Goal: Information Seeking & Learning: Learn about a topic

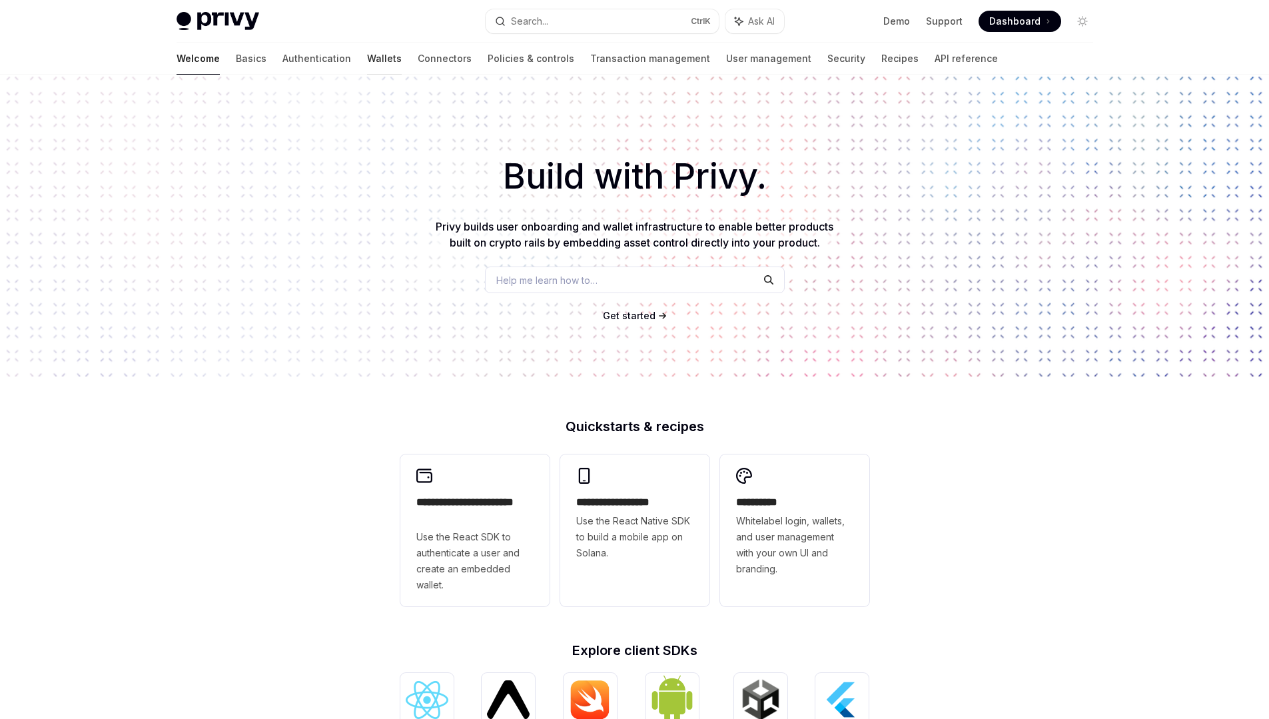
click at [367, 57] on link "Wallets" at bounding box center [384, 59] width 35 height 32
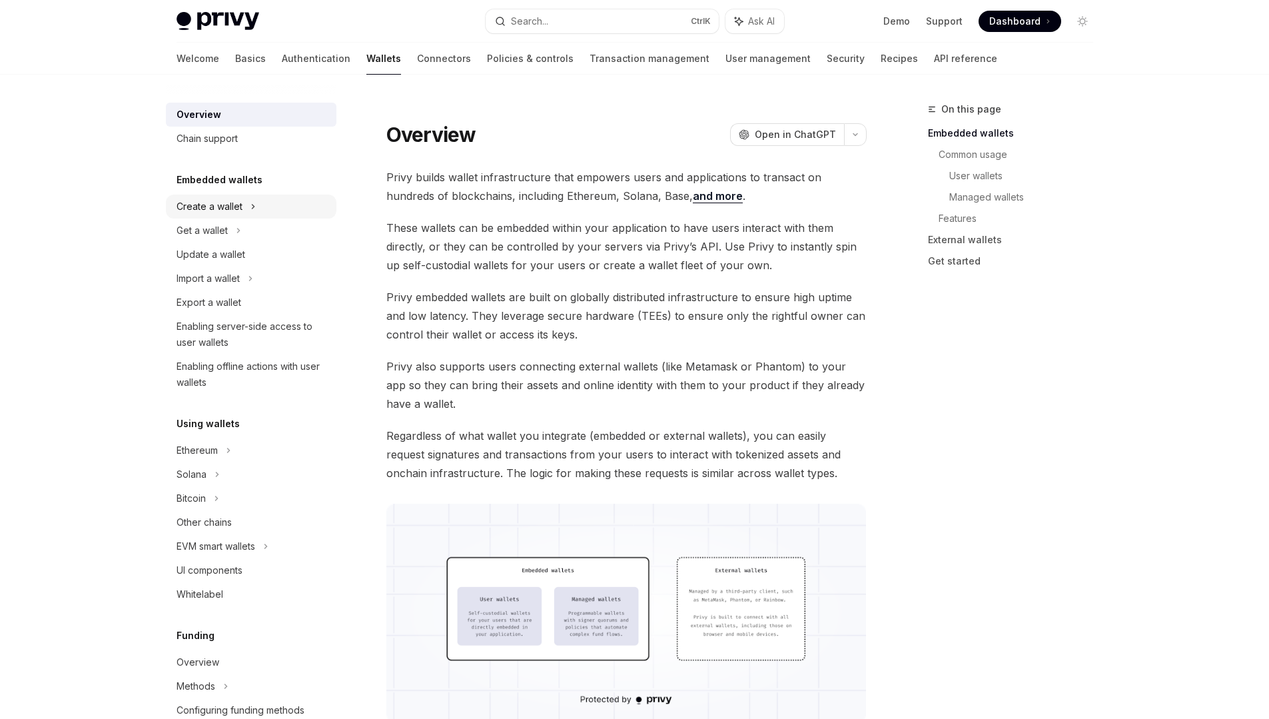
click at [236, 206] on div "Create a wallet" at bounding box center [210, 206] width 66 height 16
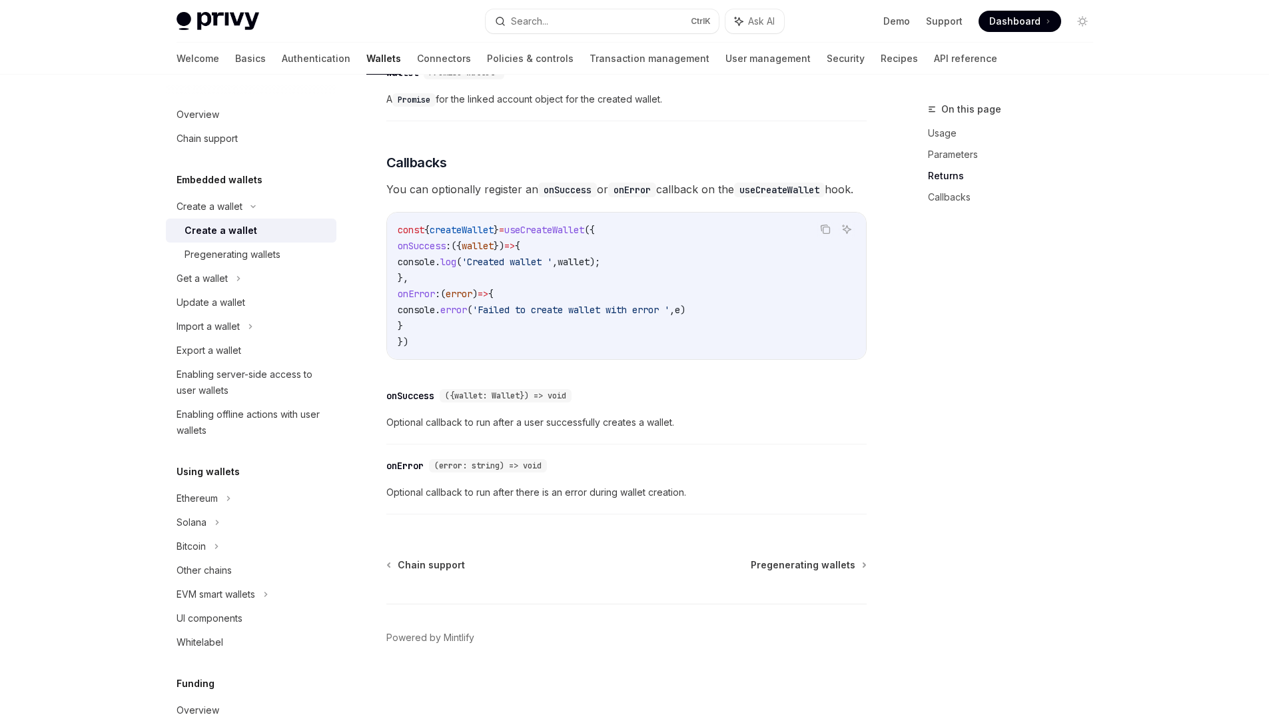
scroll to position [875, 0]
click at [268, 260] on div "Pregenerating wallets" at bounding box center [232, 254] width 96 height 16
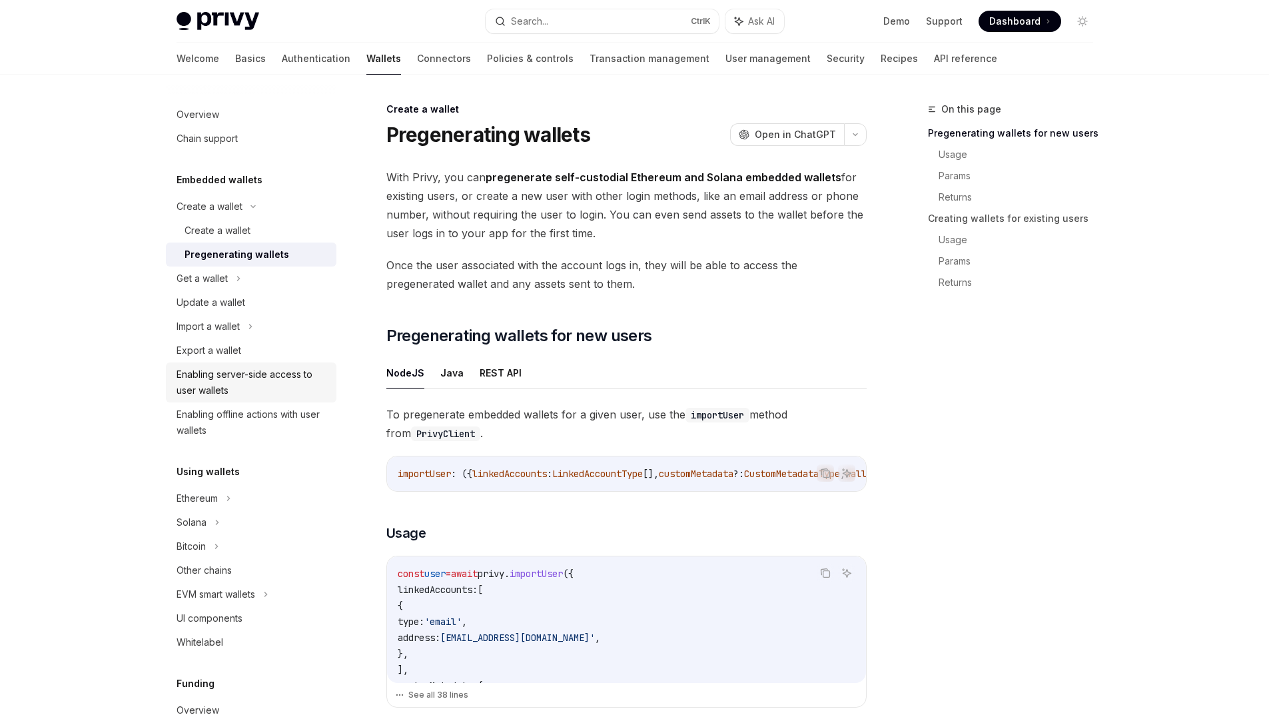
click at [262, 380] on div "Enabling server-side access to user wallets" at bounding box center [253, 382] width 152 height 32
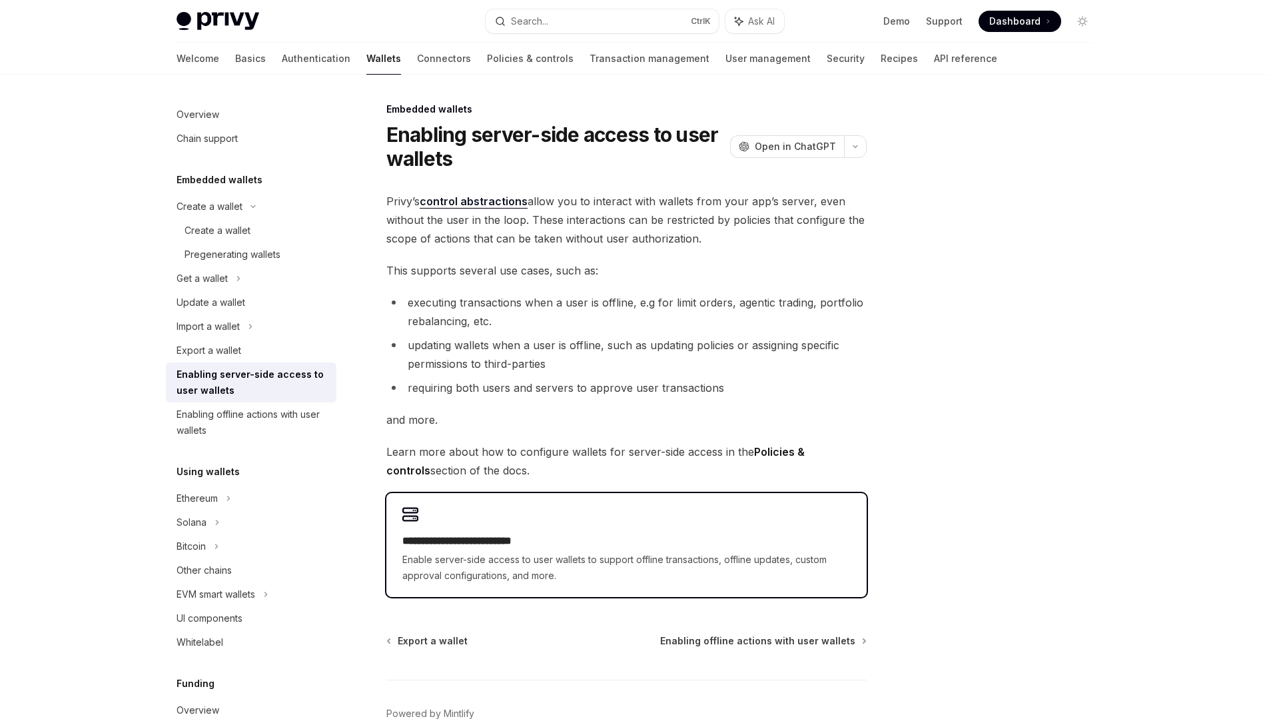
click at [492, 526] on div "**********" at bounding box center [626, 545] width 480 height 104
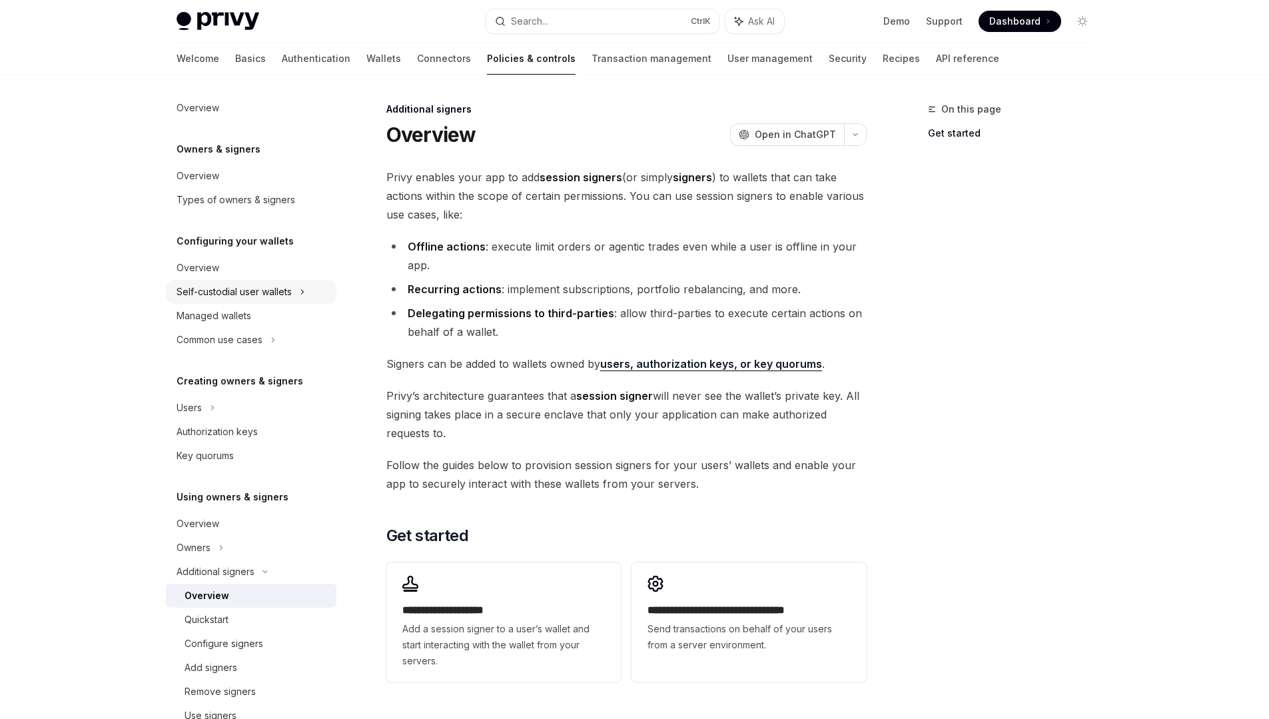
click at [252, 289] on div "Self-custodial user wallets" at bounding box center [234, 292] width 115 height 16
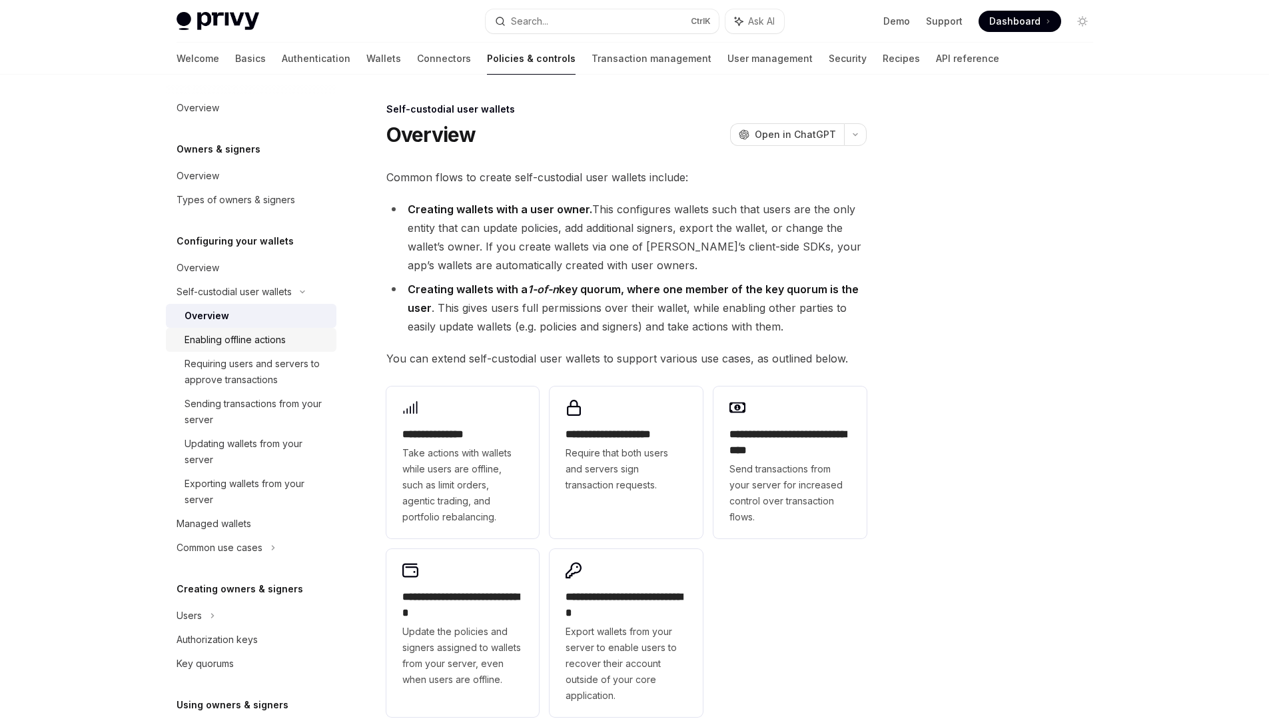
click at [250, 342] on div "Enabling offline actions" at bounding box center [234, 340] width 101 height 16
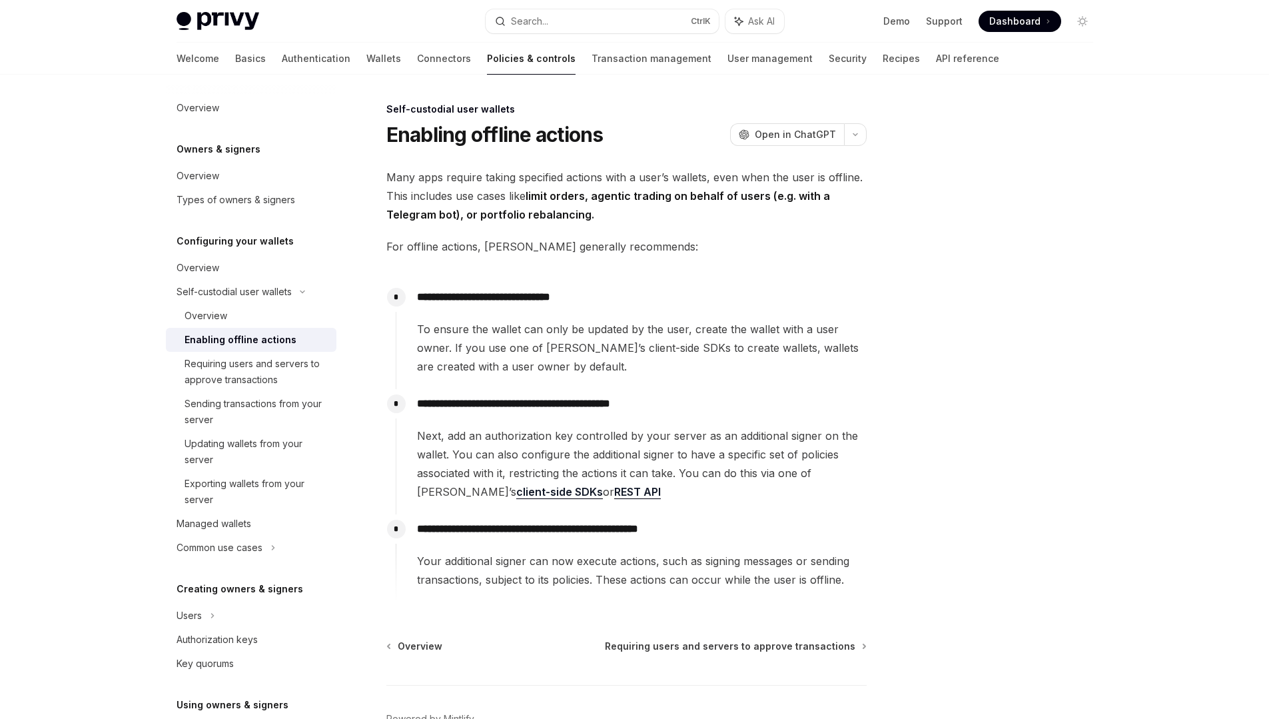
click at [614, 492] on link "REST API" at bounding box center [637, 492] width 47 height 14
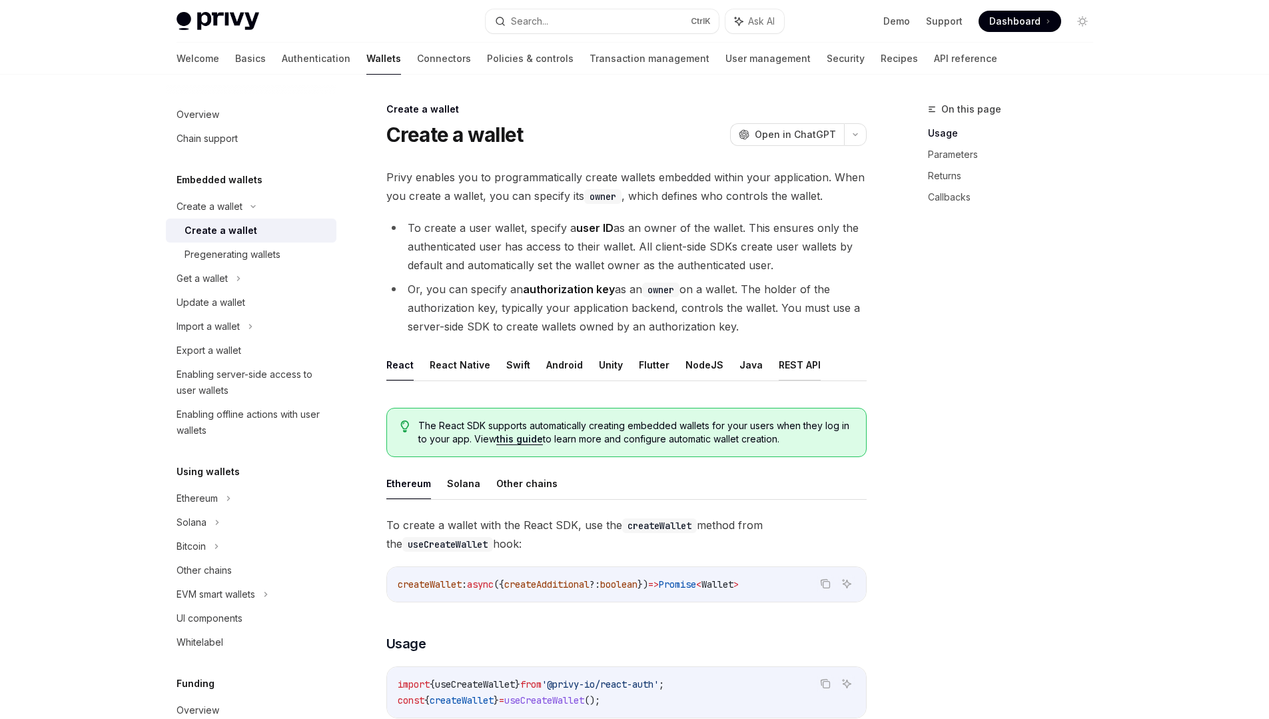
click at [798, 366] on button "REST API" at bounding box center [800, 364] width 42 height 31
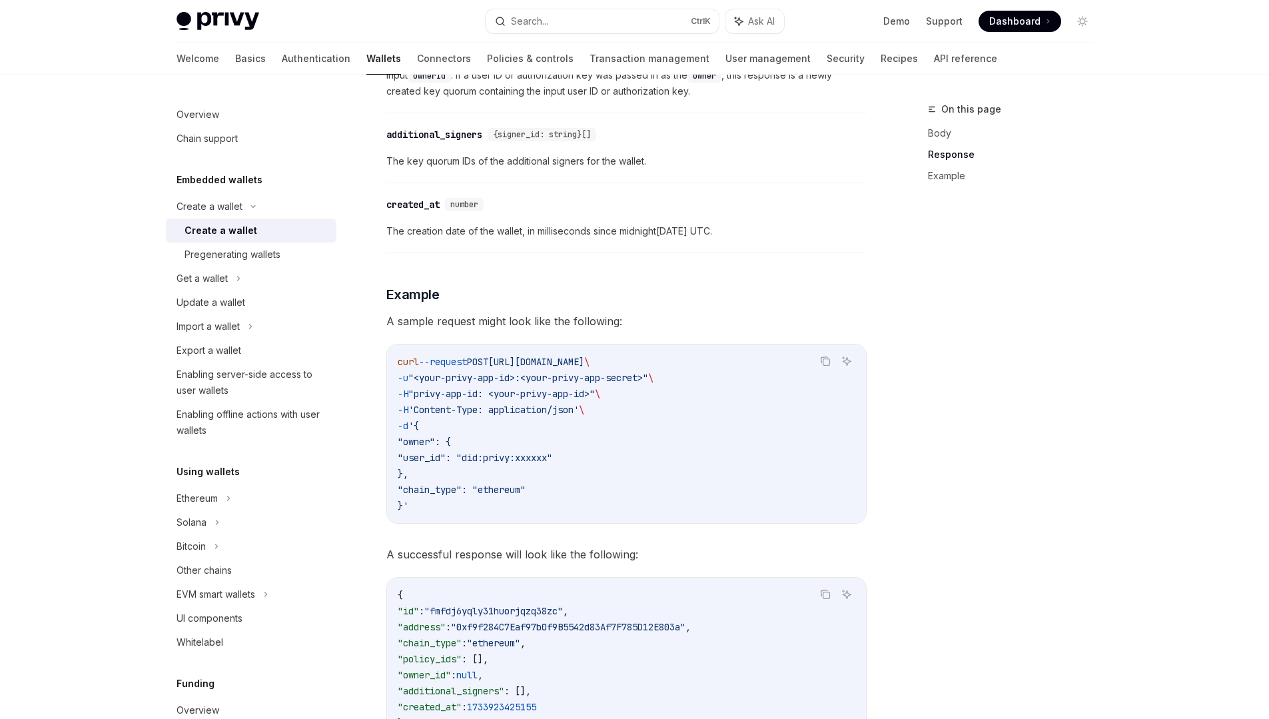
scroll to position [1599, 0]
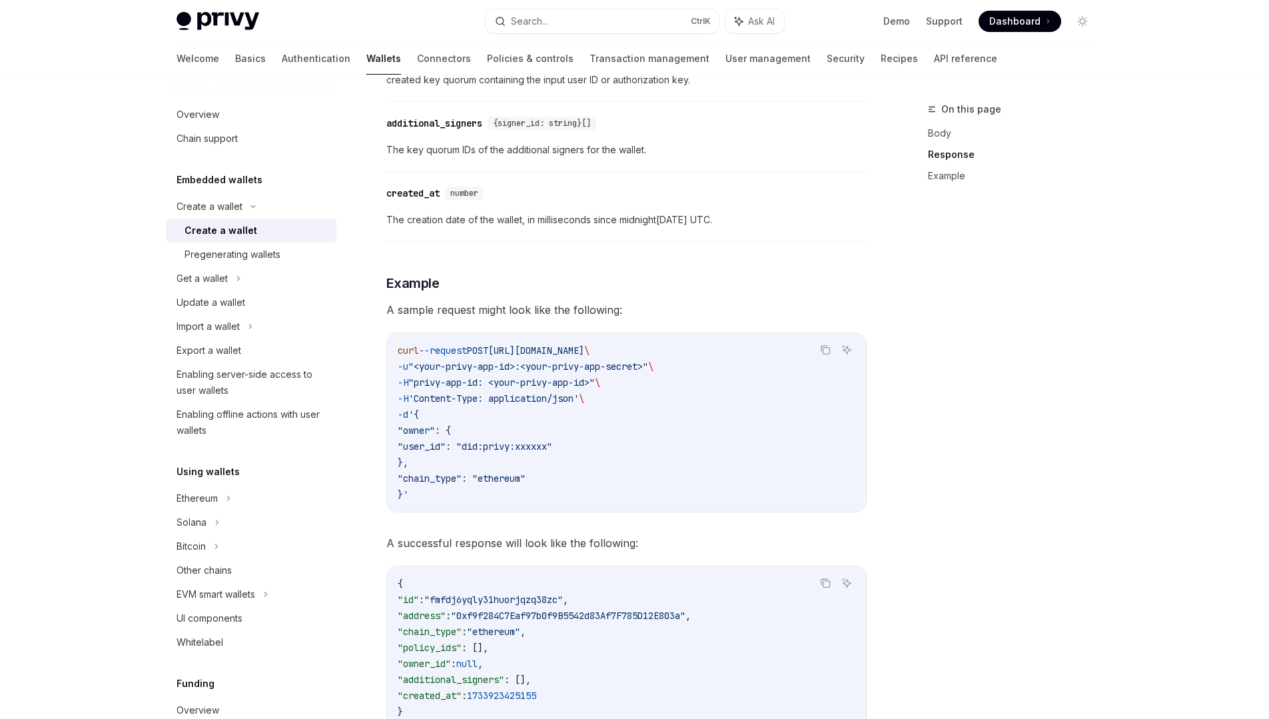
drag, startPoint x: 400, startPoint y: 348, endPoint x: 441, endPoint y: 492, distance: 150.1
click at [441, 492] on code "curl --request POST https://api.privy.io/v1/wallets \ -u "<your-privy-app-id>:<…" at bounding box center [627, 422] width 458 height 160
click at [472, 413] on code "curl --request POST https://api.privy.io/v1/wallets \ -u "<your-privy-app-id>:<…" at bounding box center [627, 422] width 458 height 160
drag, startPoint x: 398, startPoint y: 350, endPoint x: 431, endPoint y: 491, distance: 144.3
click at [431, 491] on code "curl --request POST https://api.privy.io/v1/wallets \ -u "<your-privy-app-id>:<…" at bounding box center [627, 422] width 458 height 160
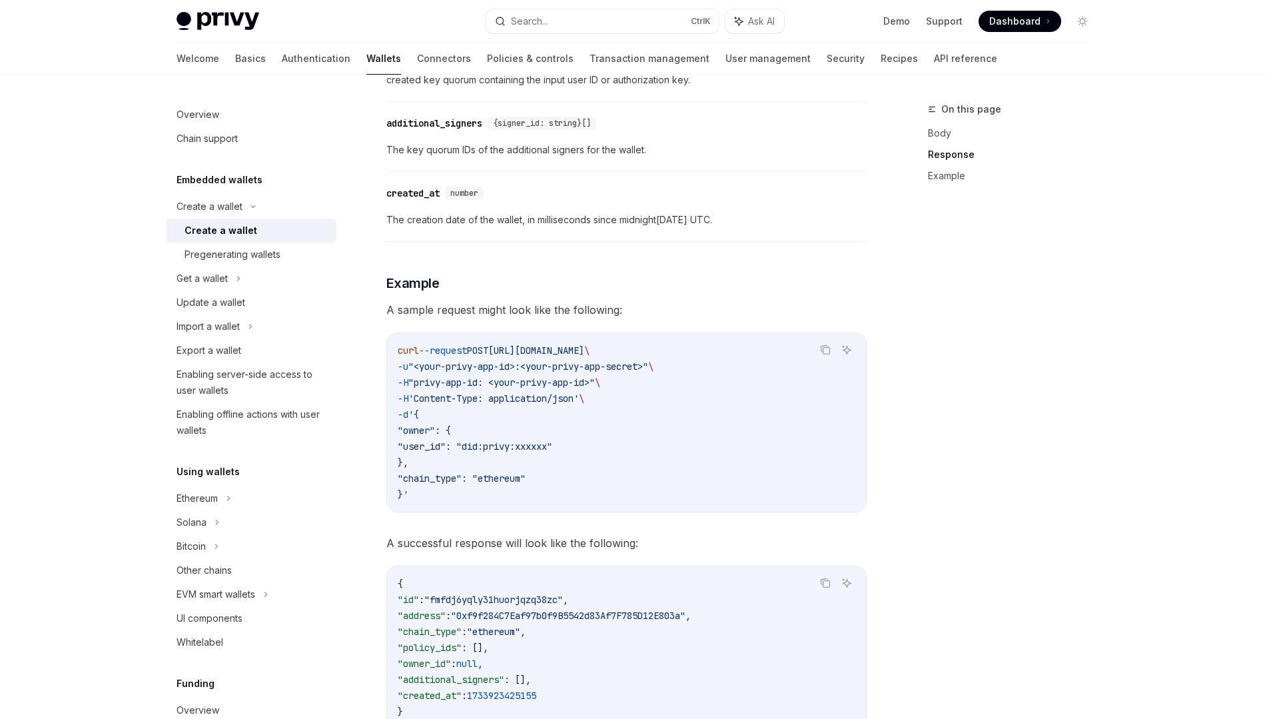
copy code "curl --request POST https://api.privy.io/v1/wallets \ -u "<your-privy-app-id>:<…"
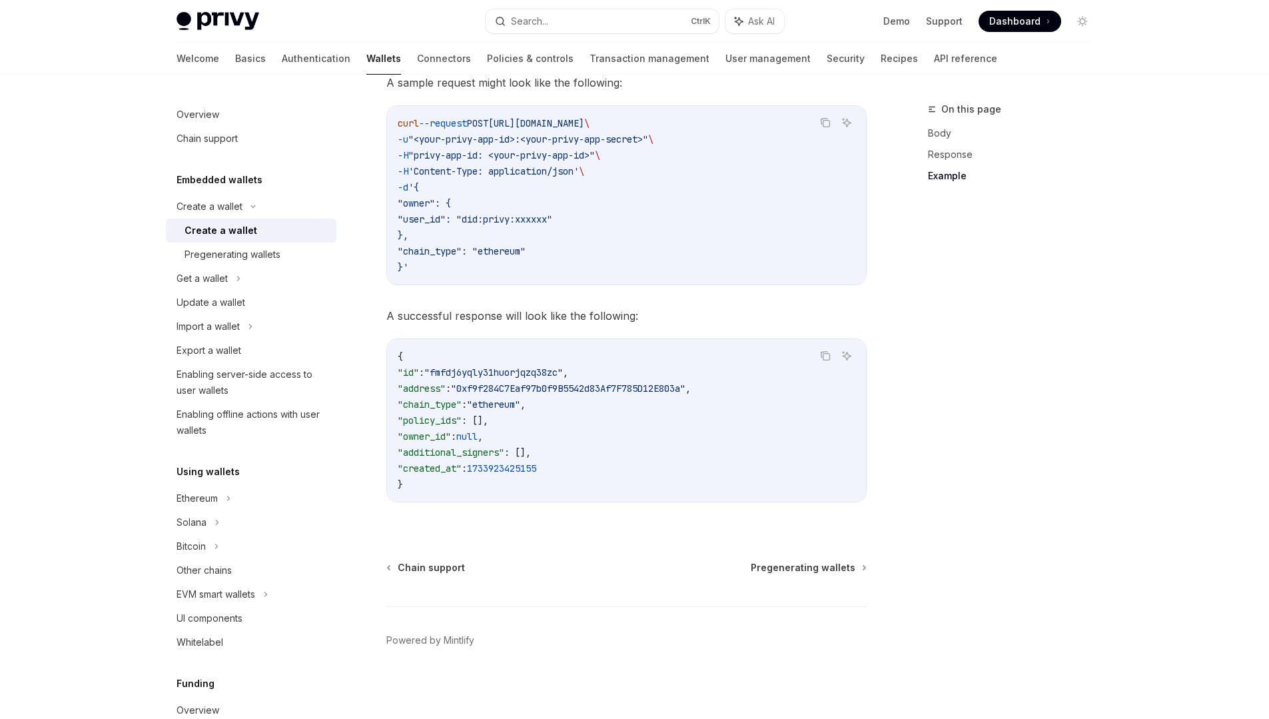
scroll to position [1828, 0]
click at [250, 626] on link "UI components" at bounding box center [251, 618] width 171 height 24
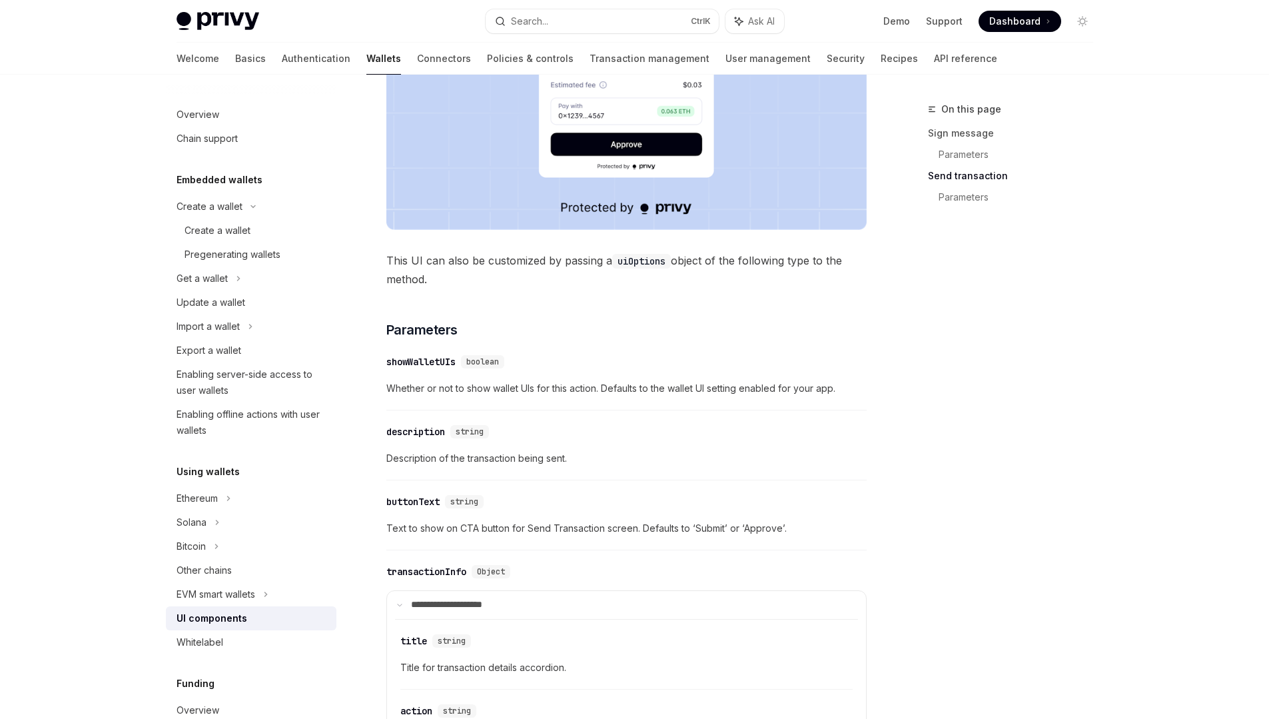
scroll to position [1439, 0]
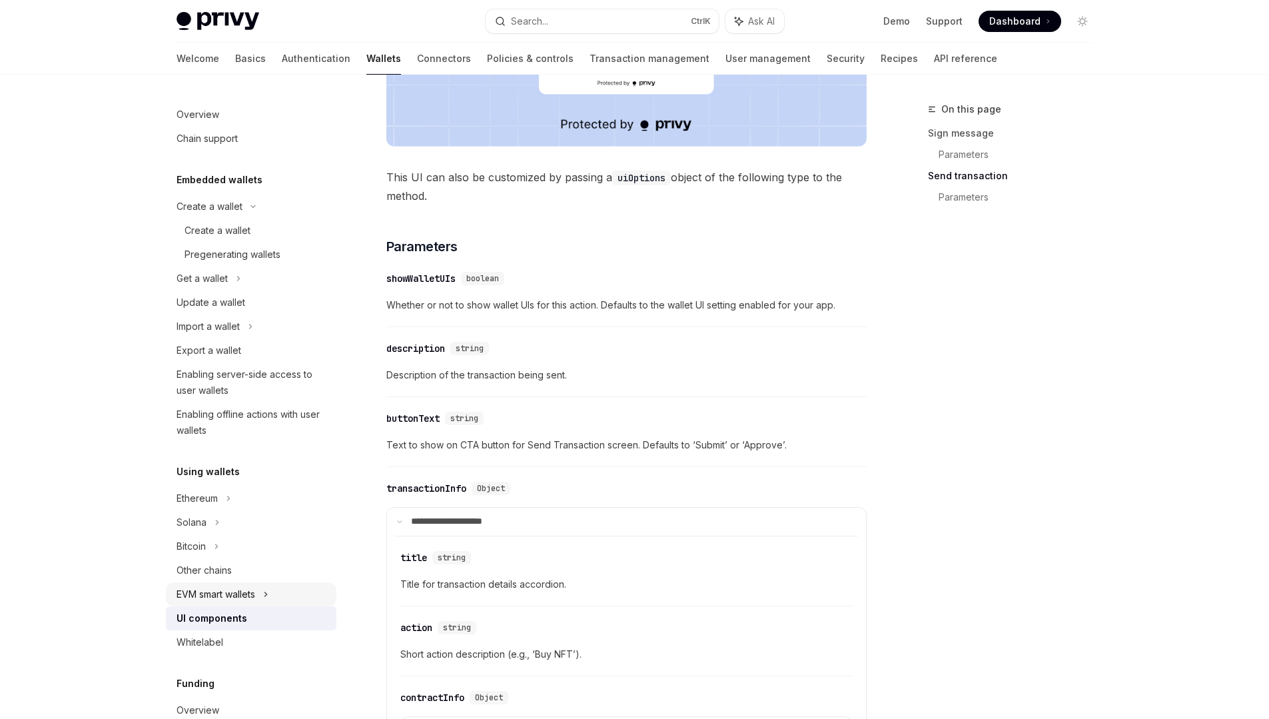
click at [258, 589] on div "EVM smart wallets" at bounding box center [251, 594] width 171 height 24
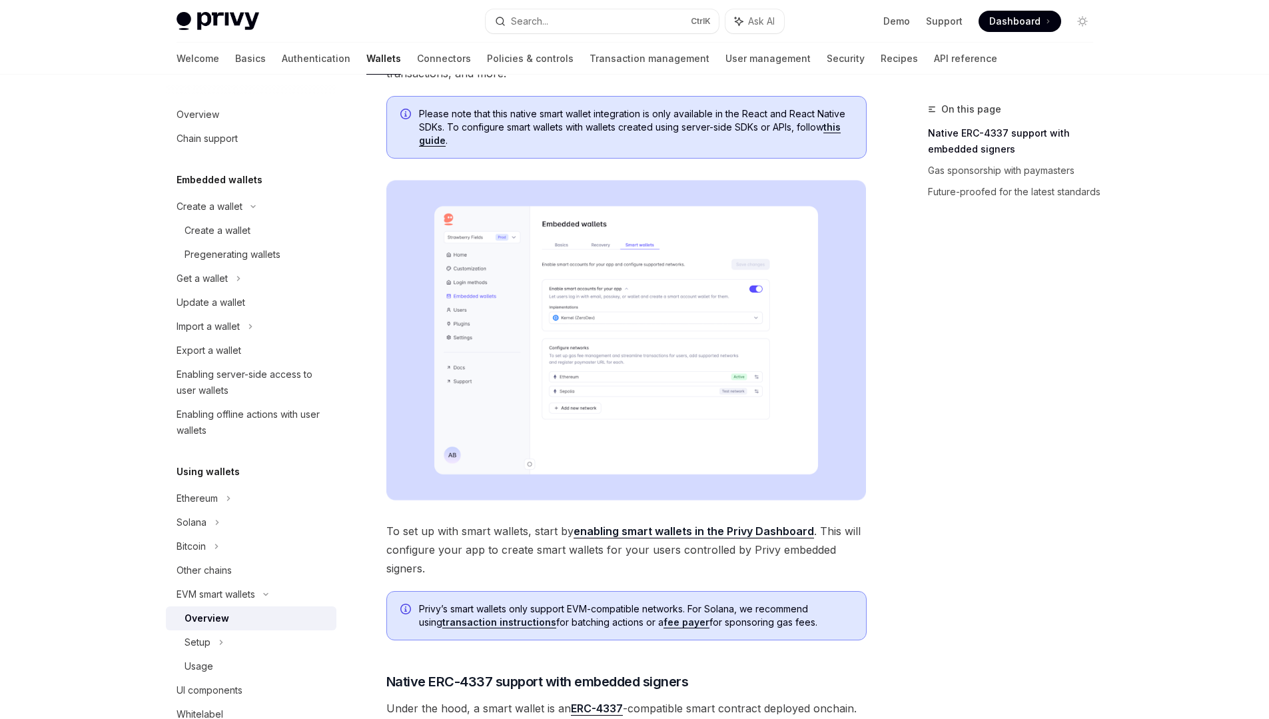
scroll to position [320, 0]
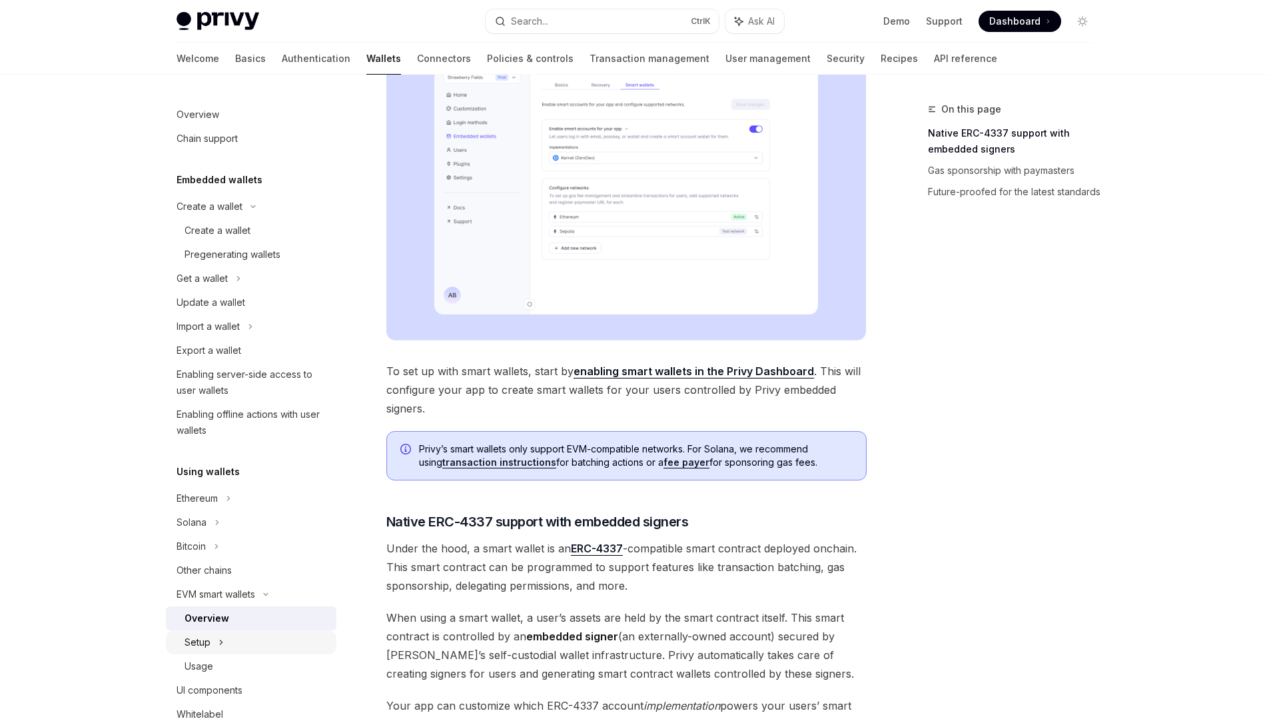
click at [239, 642] on div "Setup" at bounding box center [251, 642] width 171 height 24
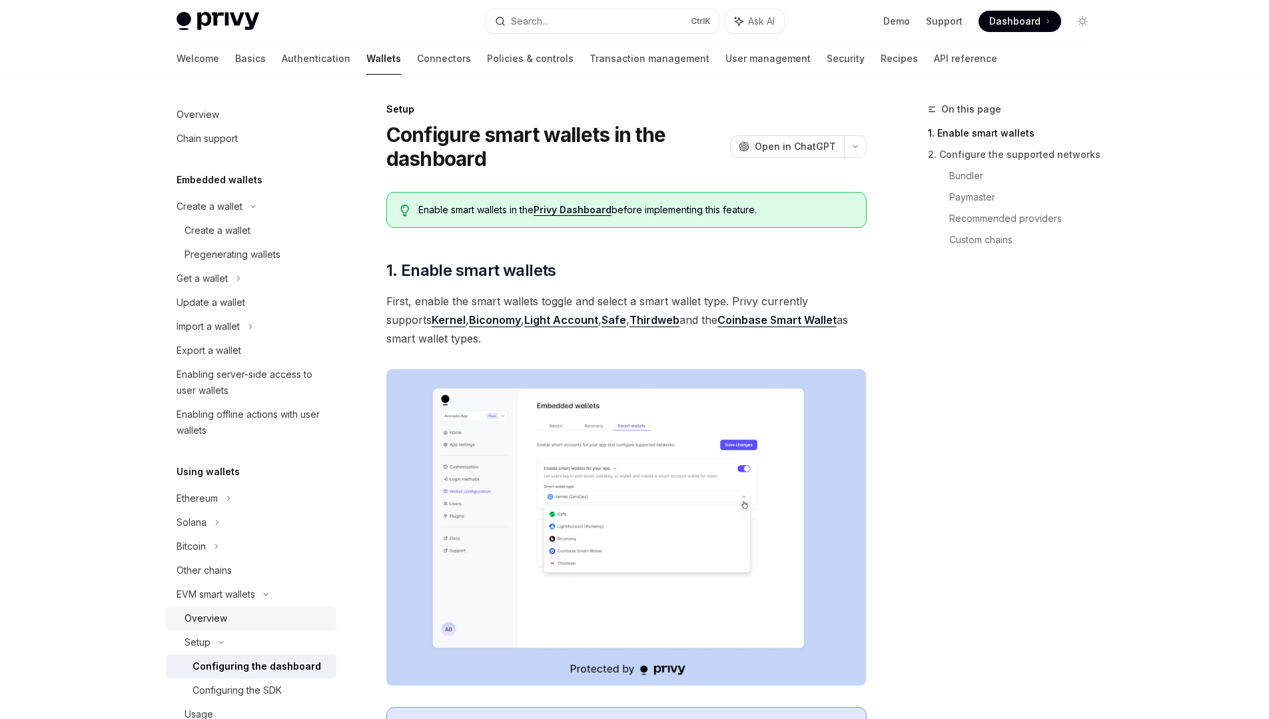
click at [237, 621] on div "Overview" at bounding box center [256, 618] width 144 height 16
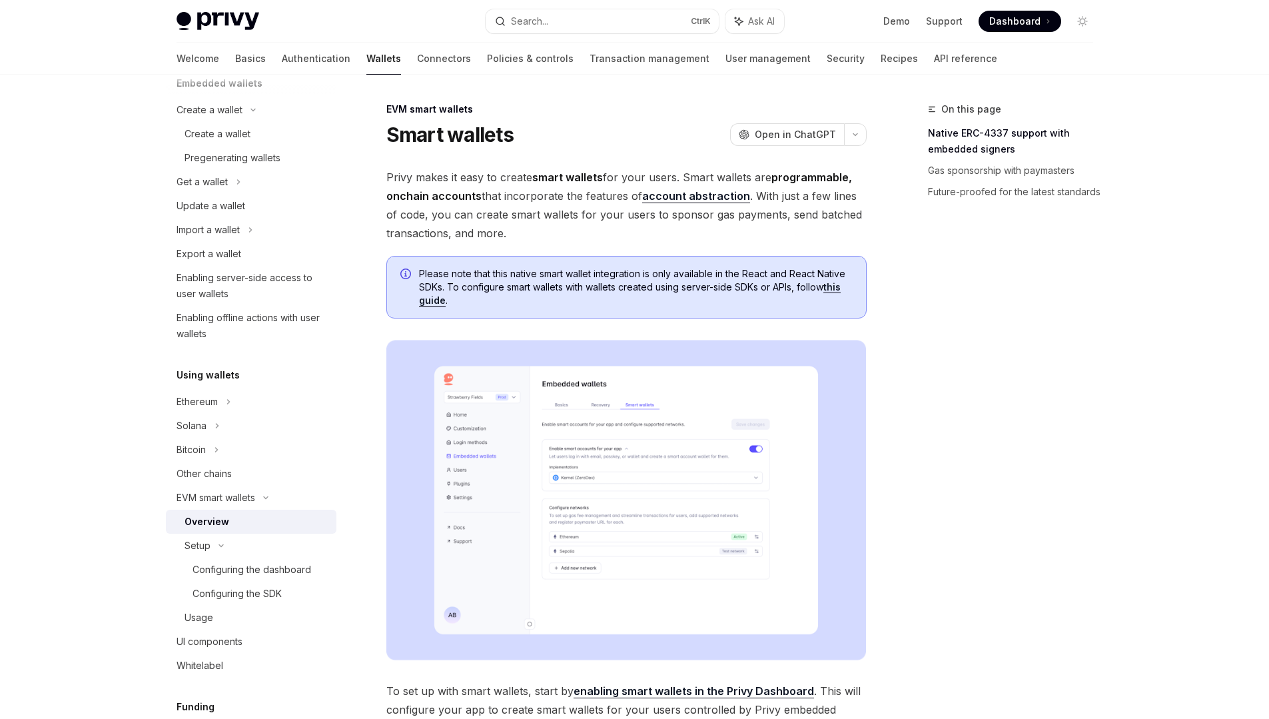
scroll to position [160, 0]
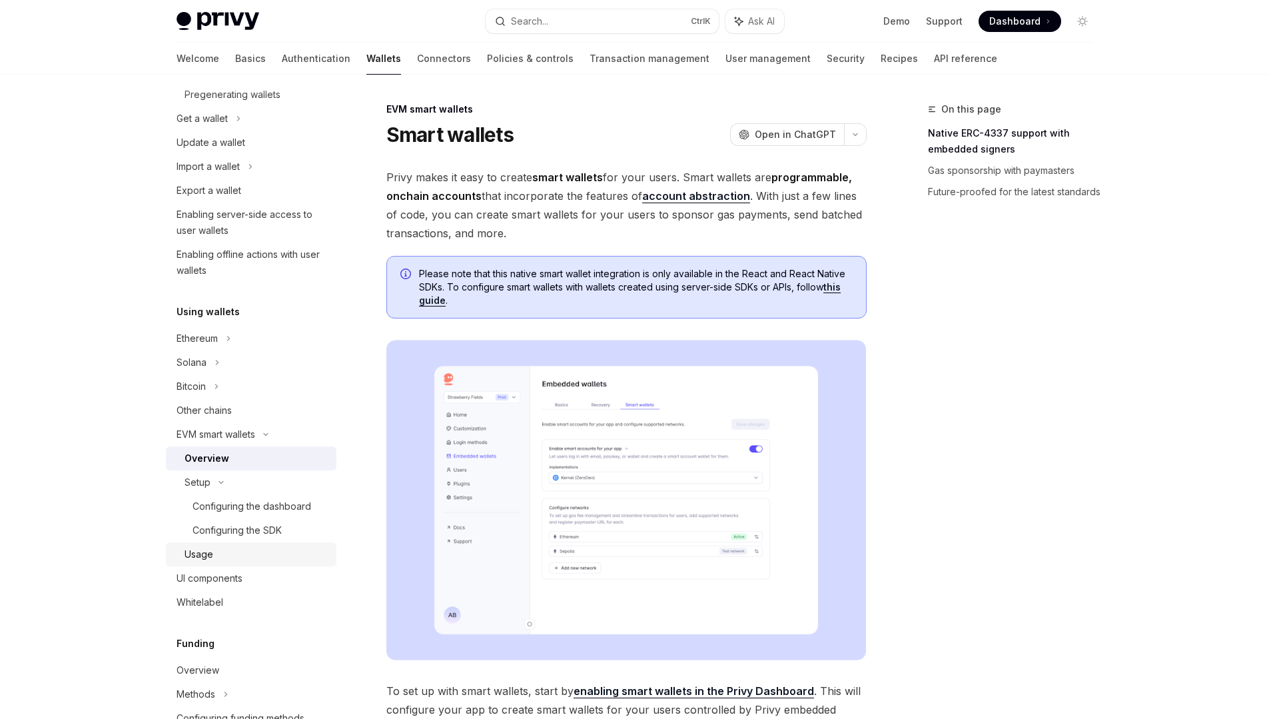
click at [247, 553] on div "Usage" at bounding box center [256, 554] width 144 height 16
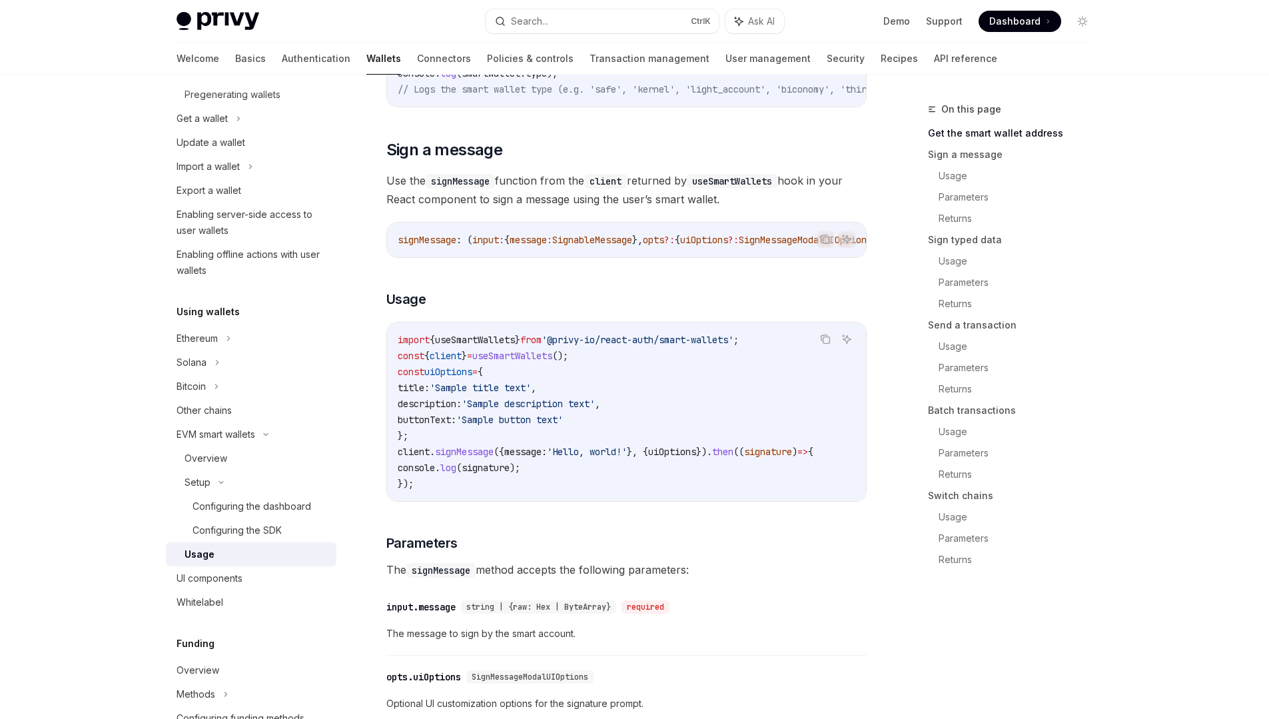
scroll to position [480, 0]
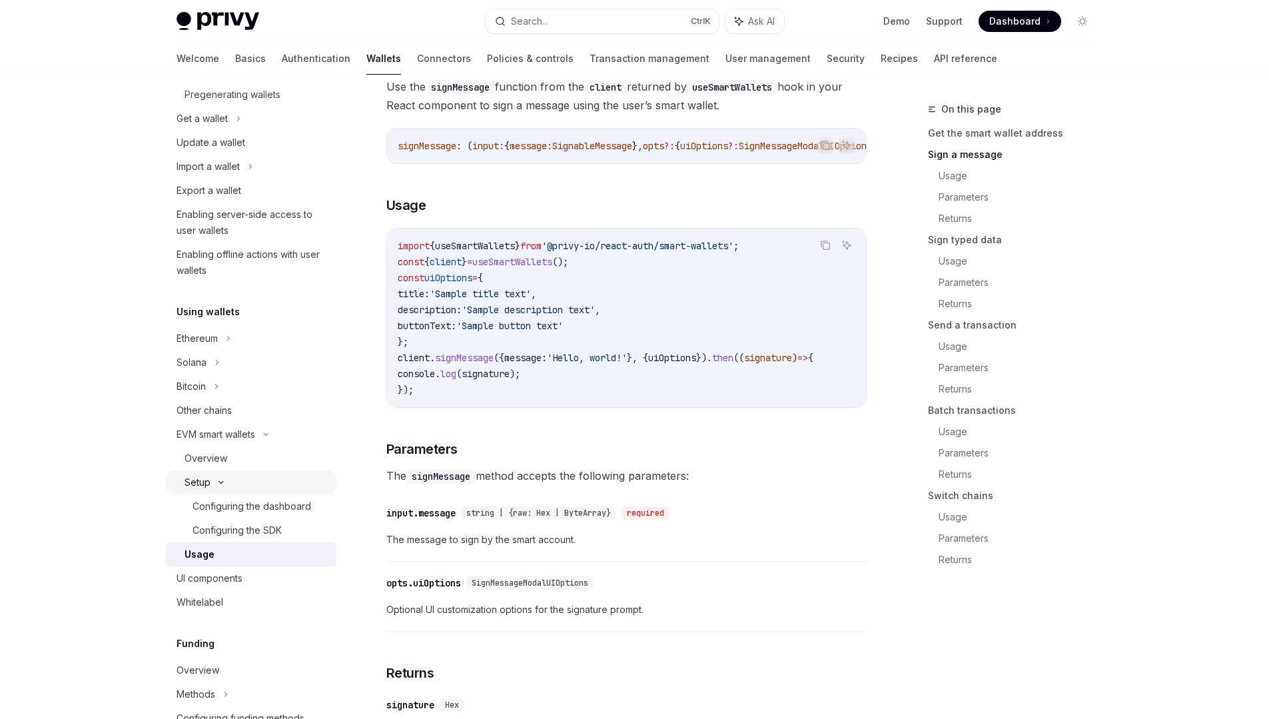
click at [220, 482] on icon at bounding box center [221, 482] width 16 height 5
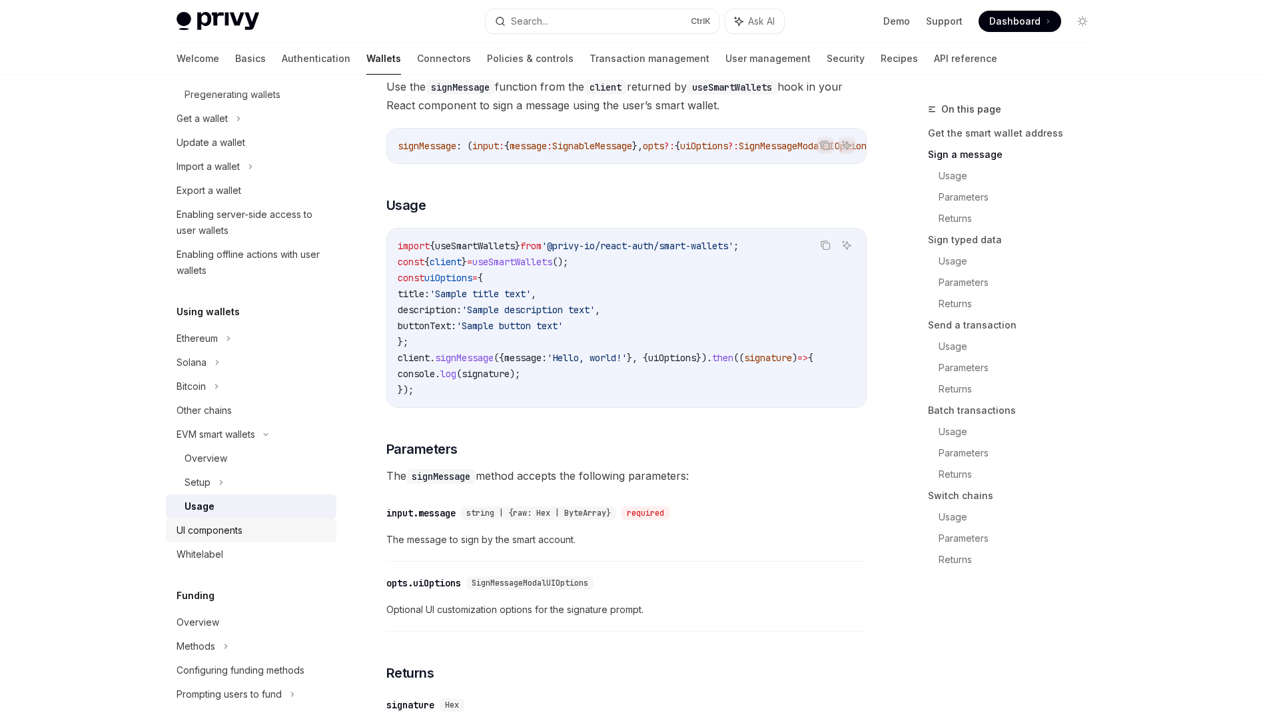
click at [250, 534] on div "UI components" at bounding box center [253, 530] width 152 height 16
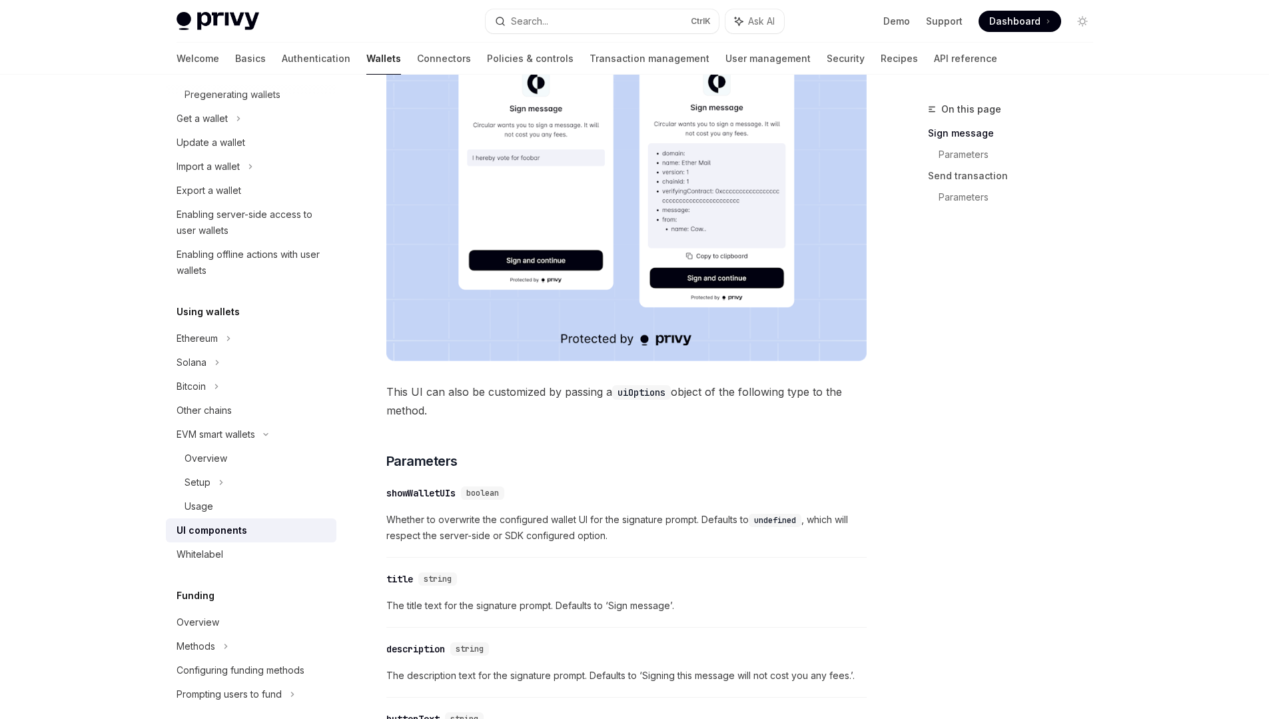
scroll to position [160, 0]
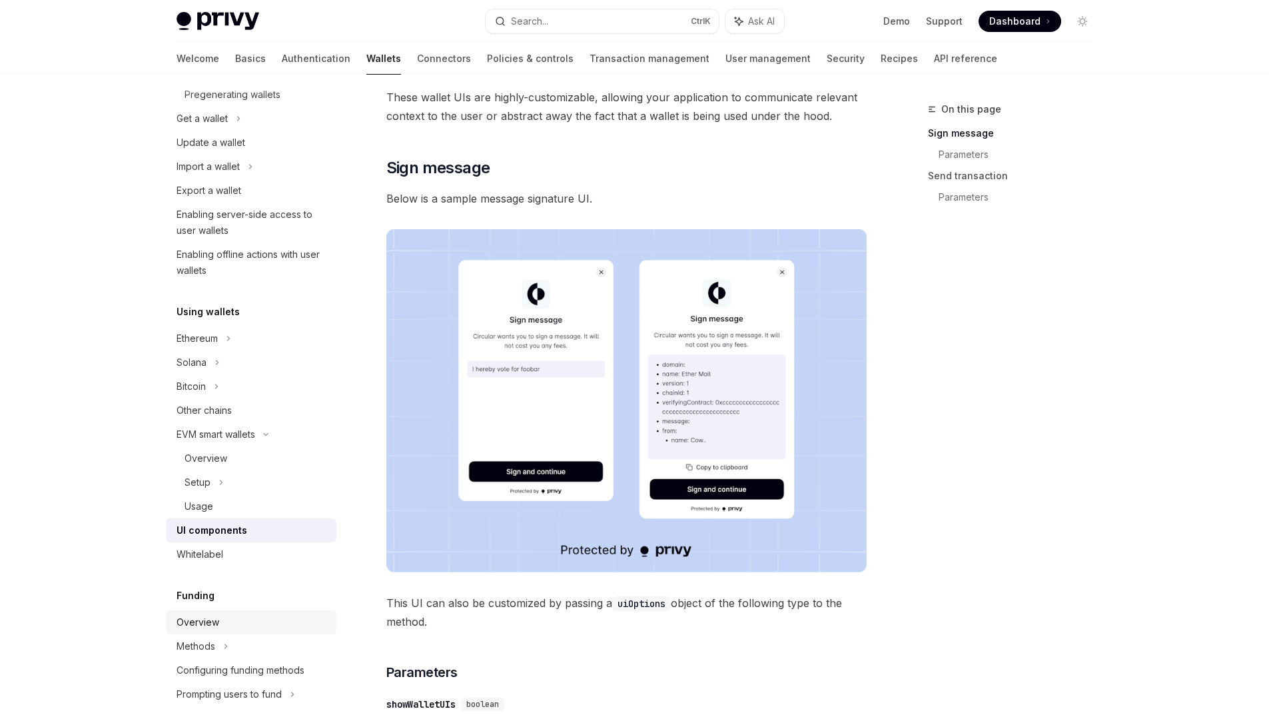
click at [239, 615] on div "Overview" at bounding box center [253, 622] width 152 height 16
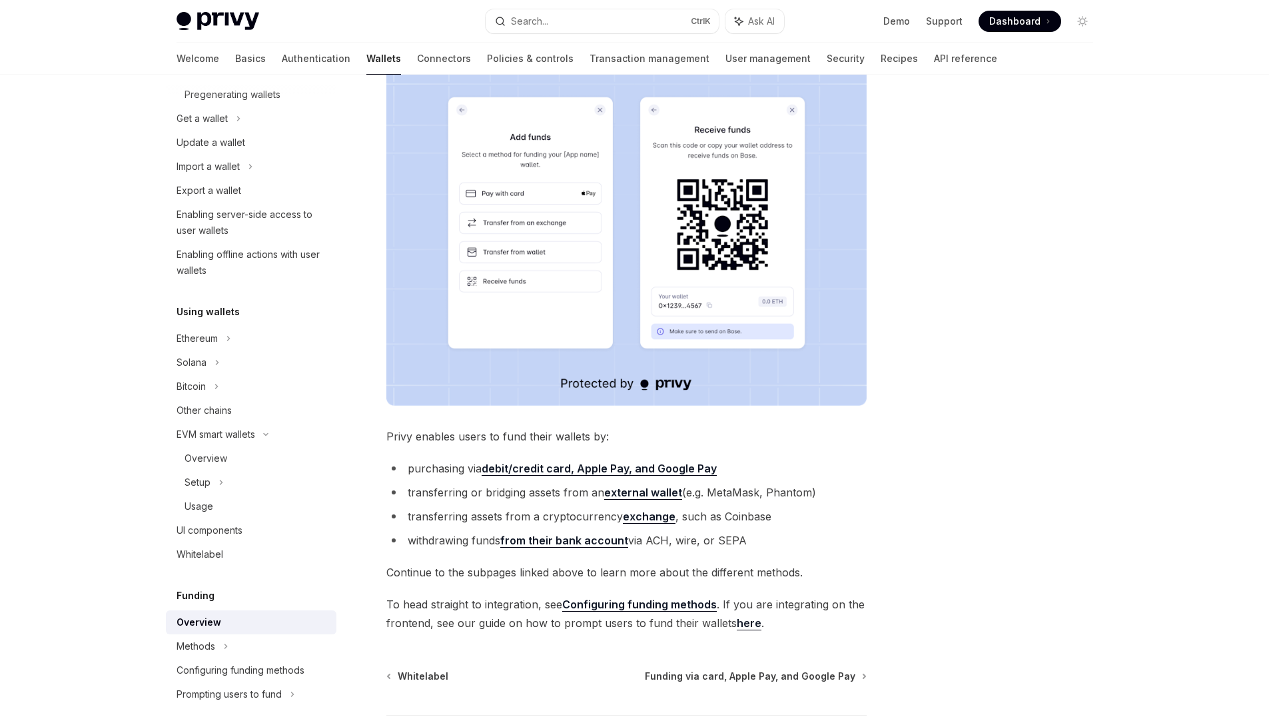
scroll to position [240, 0]
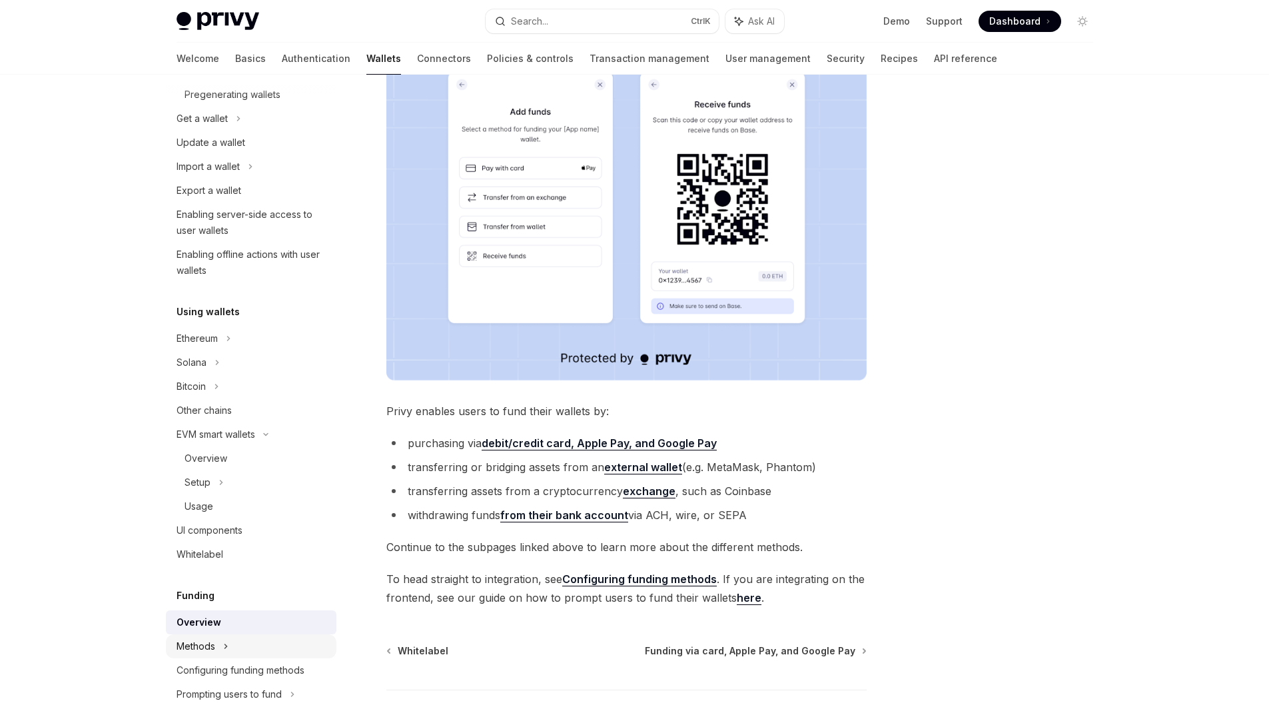
click at [250, 131] on div "Methods" at bounding box center [251, 119] width 171 height 24
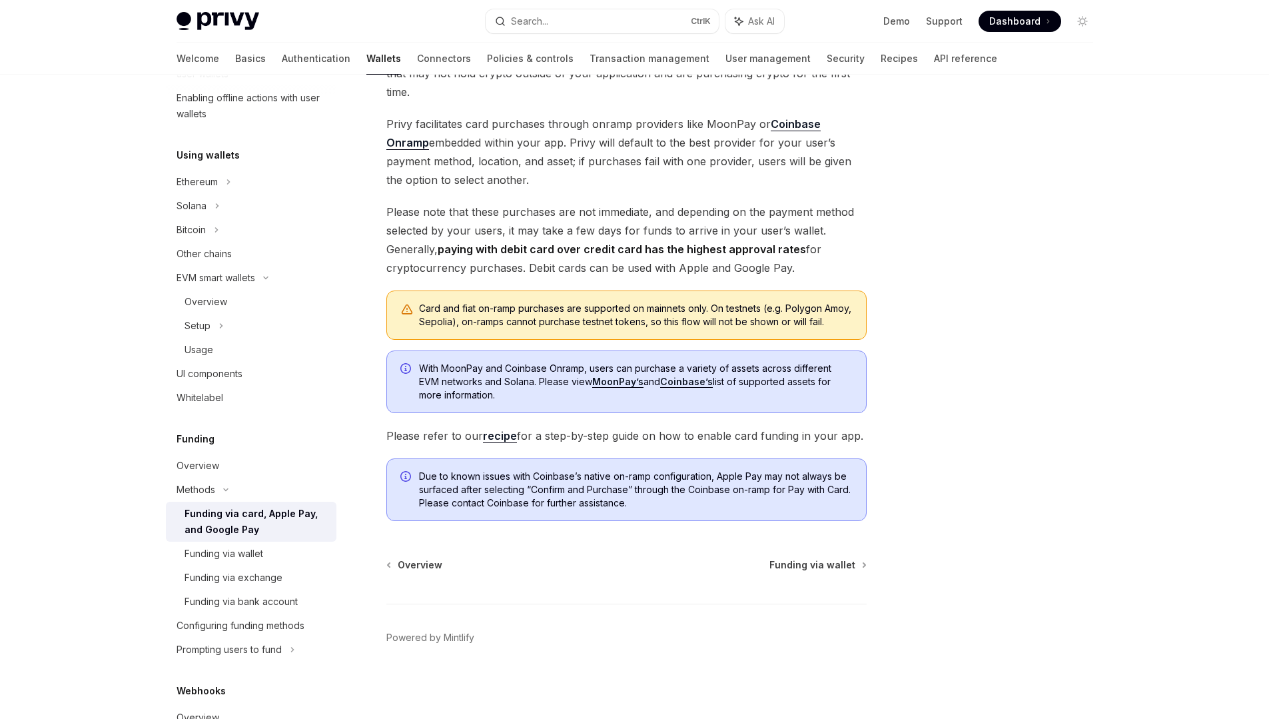
scroll to position [400, 0]
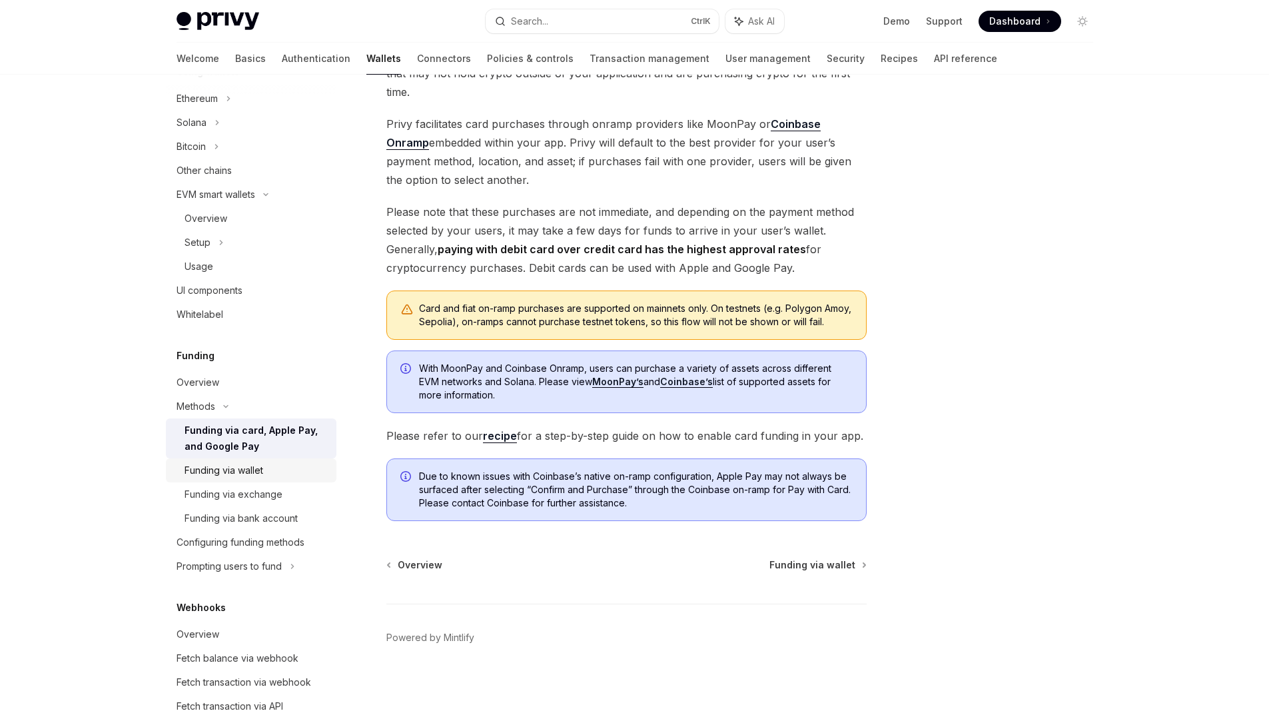
click at [263, 476] on div "Funding via wallet" at bounding box center [256, 470] width 144 height 16
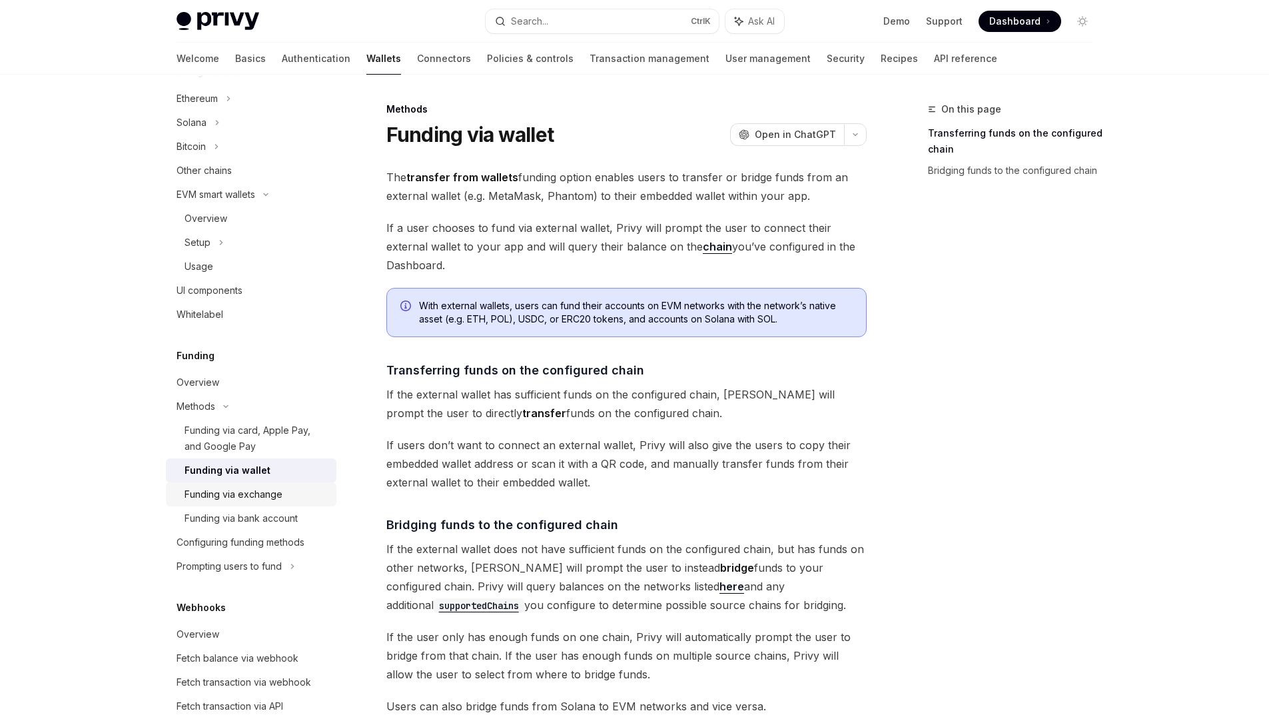
click at [215, 487] on div "Funding via exchange" at bounding box center [233, 494] width 98 height 16
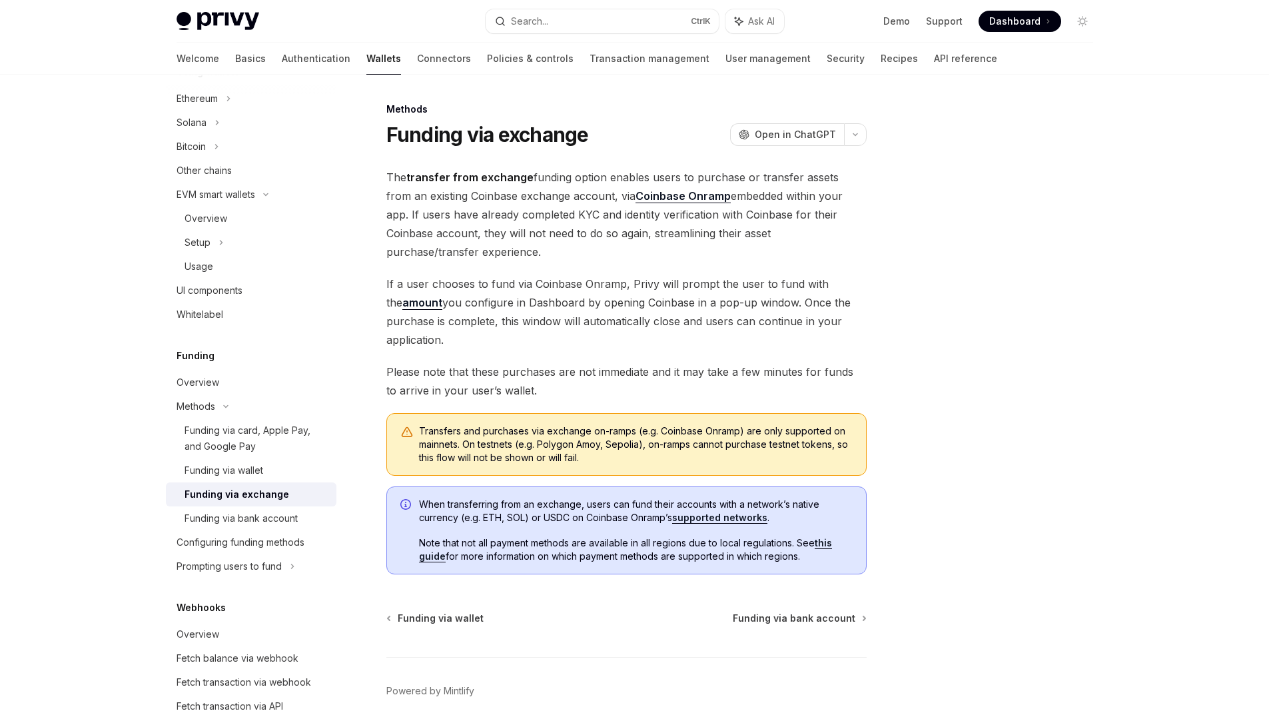
scroll to position [53, 0]
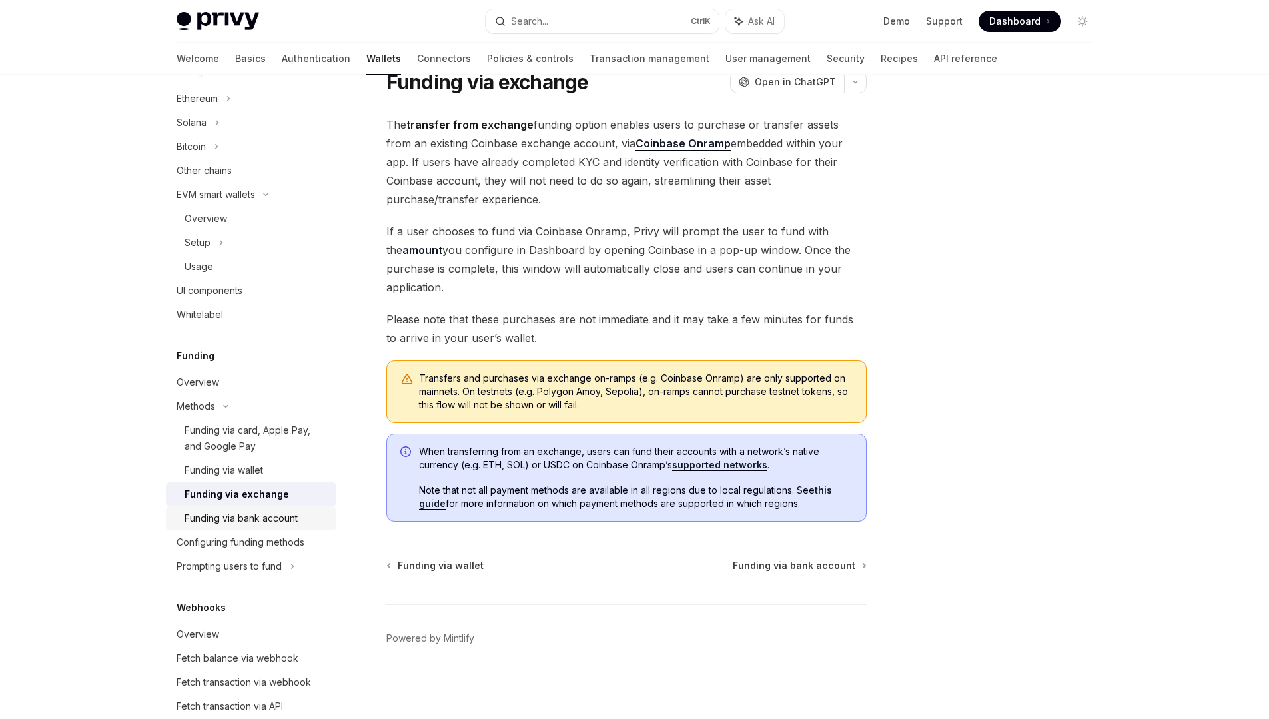
click at [271, 523] on div "Funding via bank account" at bounding box center [240, 518] width 113 height 16
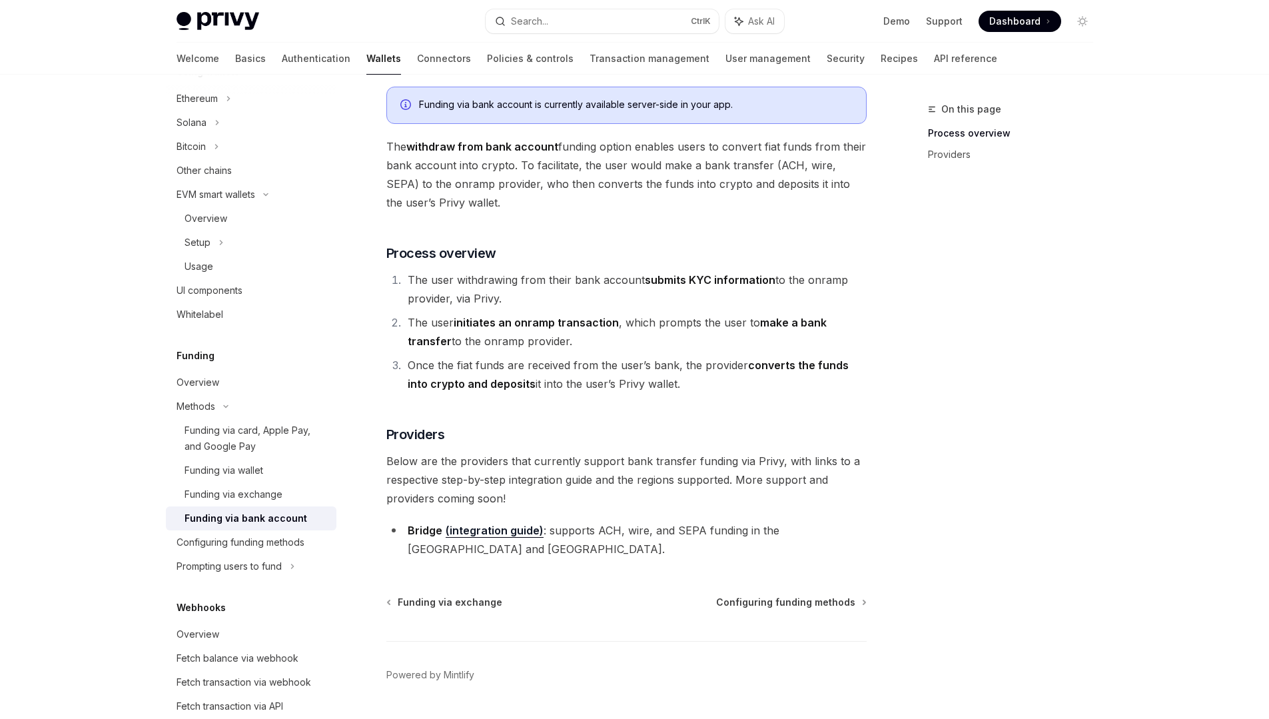
scroll to position [100, 0]
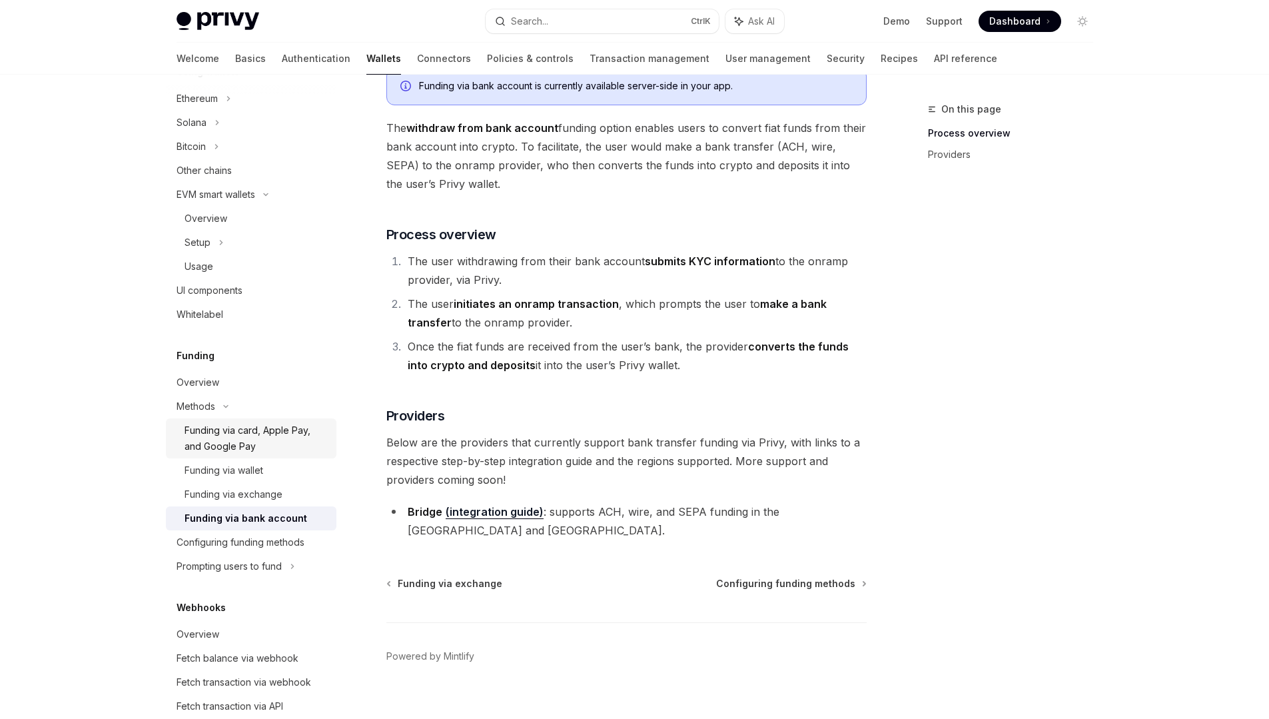
click at [234, 441] on div "Funding via card, Apple Pay, and Google Pay" at bounding box center [256, 438] width 144 height 32
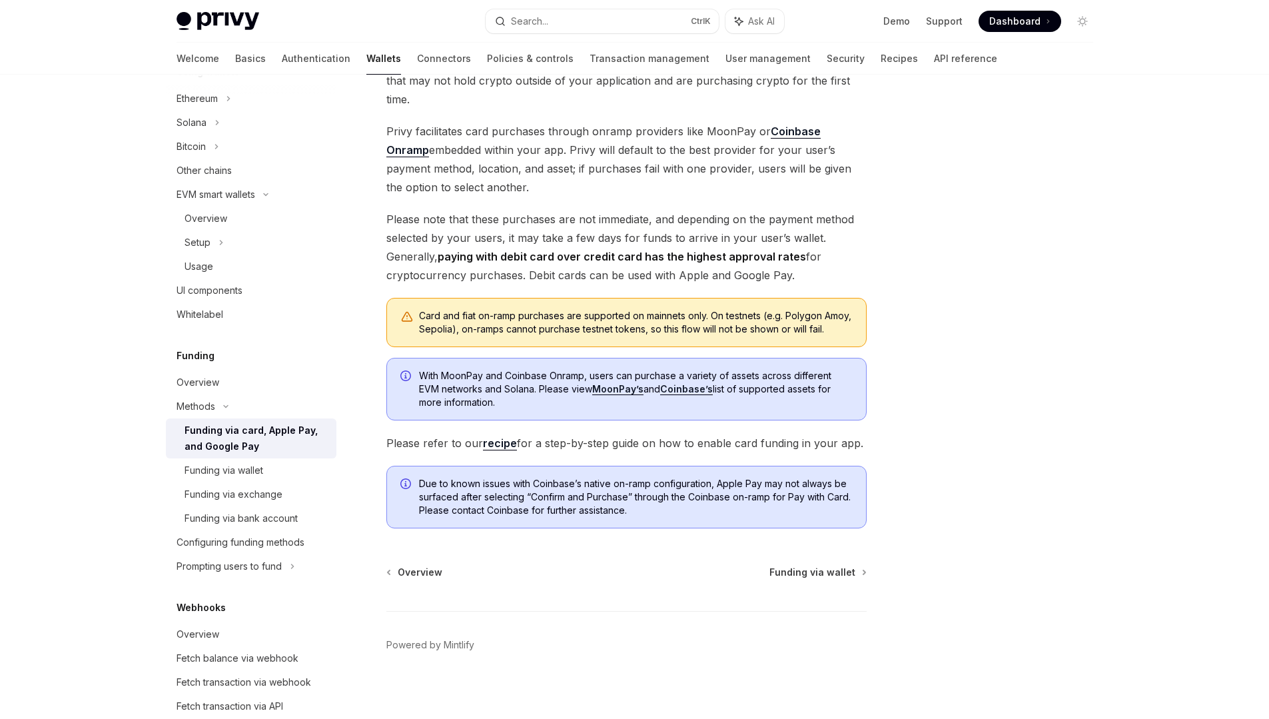
scroll to position [160, 0]
click at [214, 380] on div "Overview" at bounding box center [198, 382] width 43 height 16
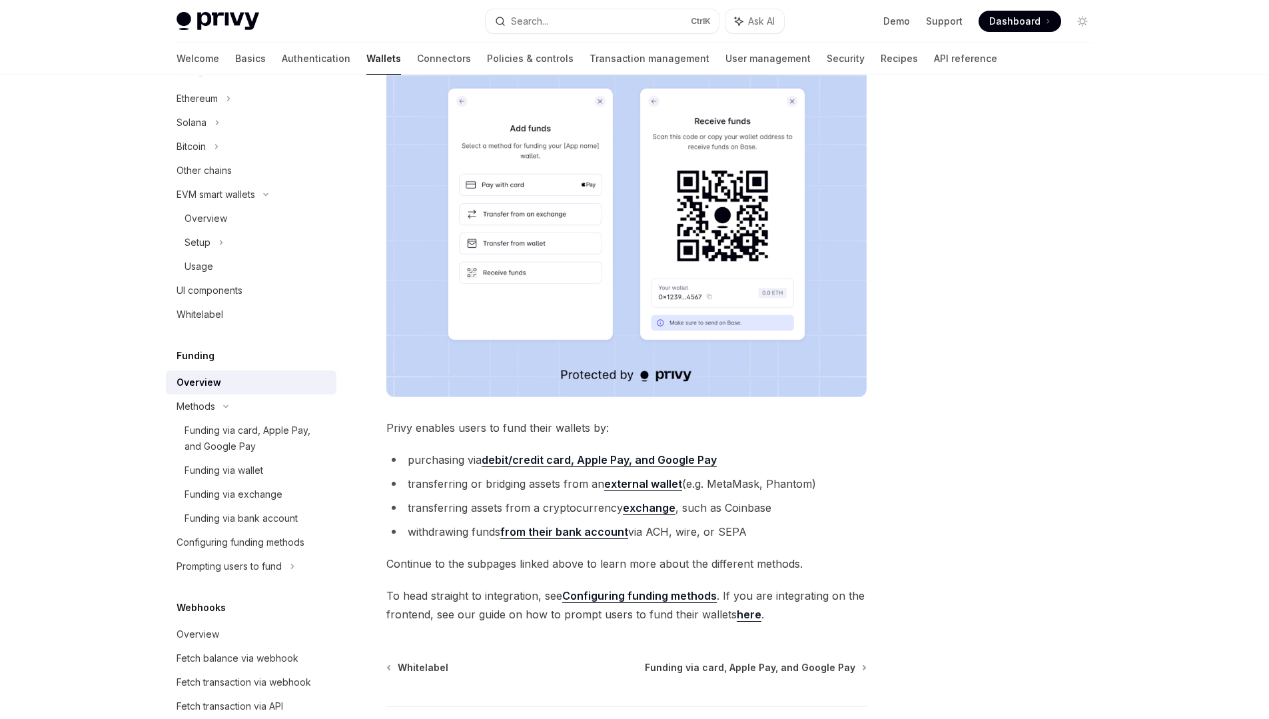
scroll to position [240, 0]
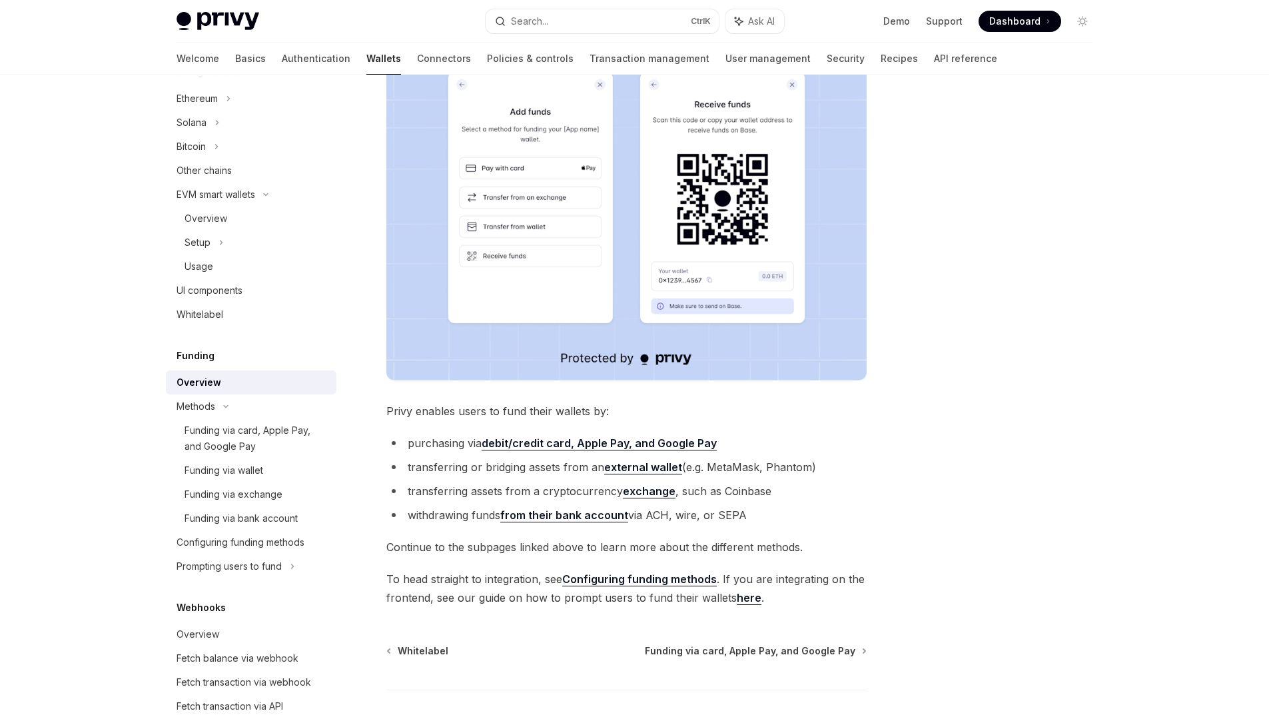
click at [746, 599] on link "here" at bounding box center [749, 598] width 25 height 14
type textarea "*"
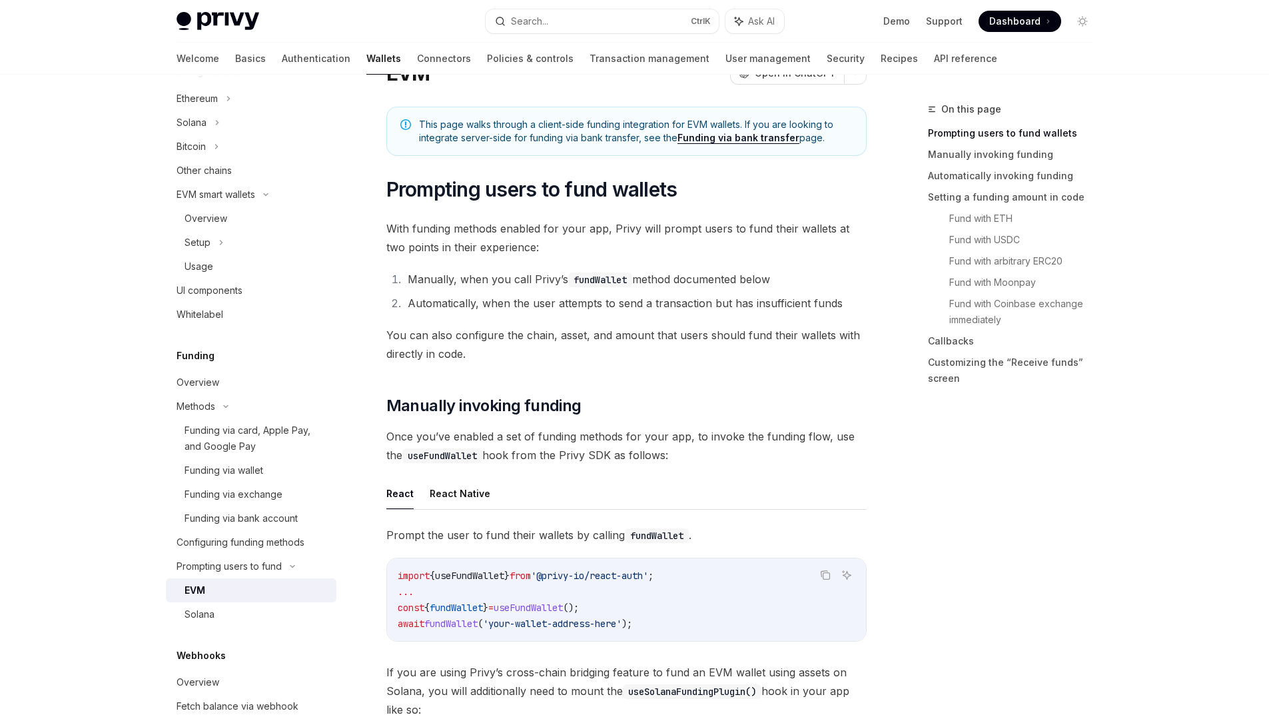
scroll to position [160, 0]
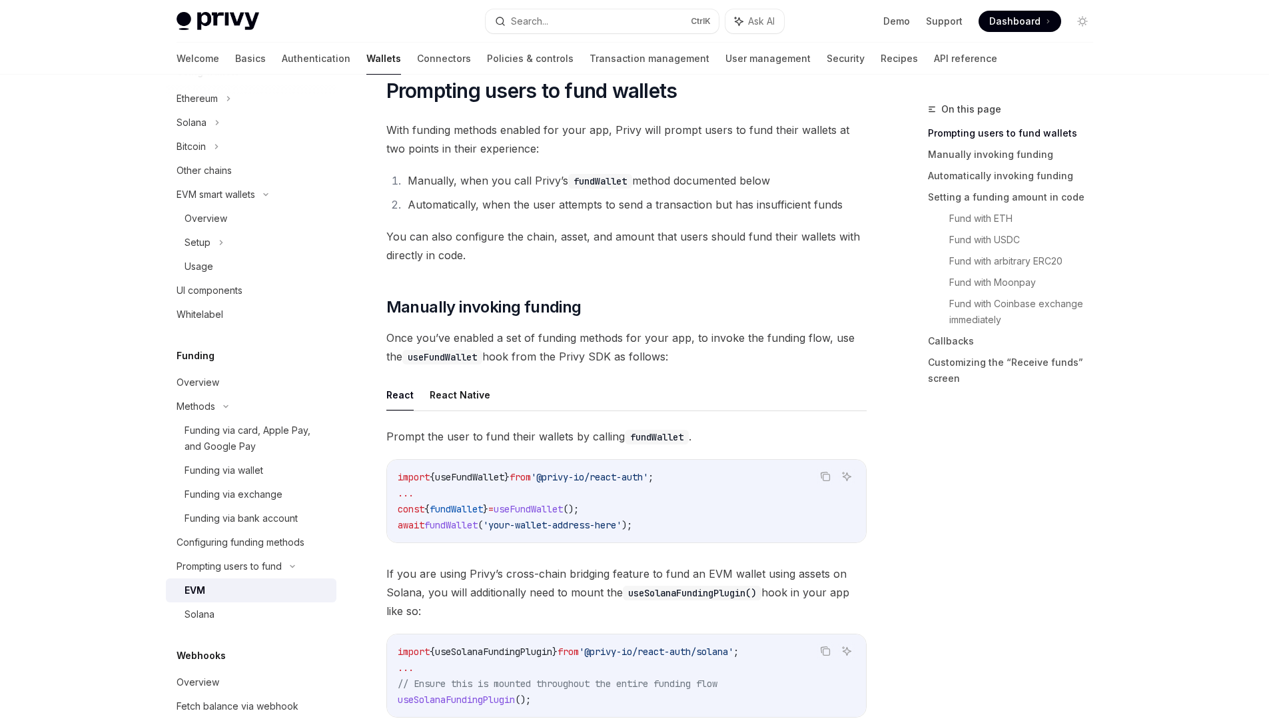
click at [473, 475] on span "useFundWallet" at bounding box center [469, 477] width 69 height 12
copy code "import { useFundWallet } from '@privy-io/react-auth' ;"
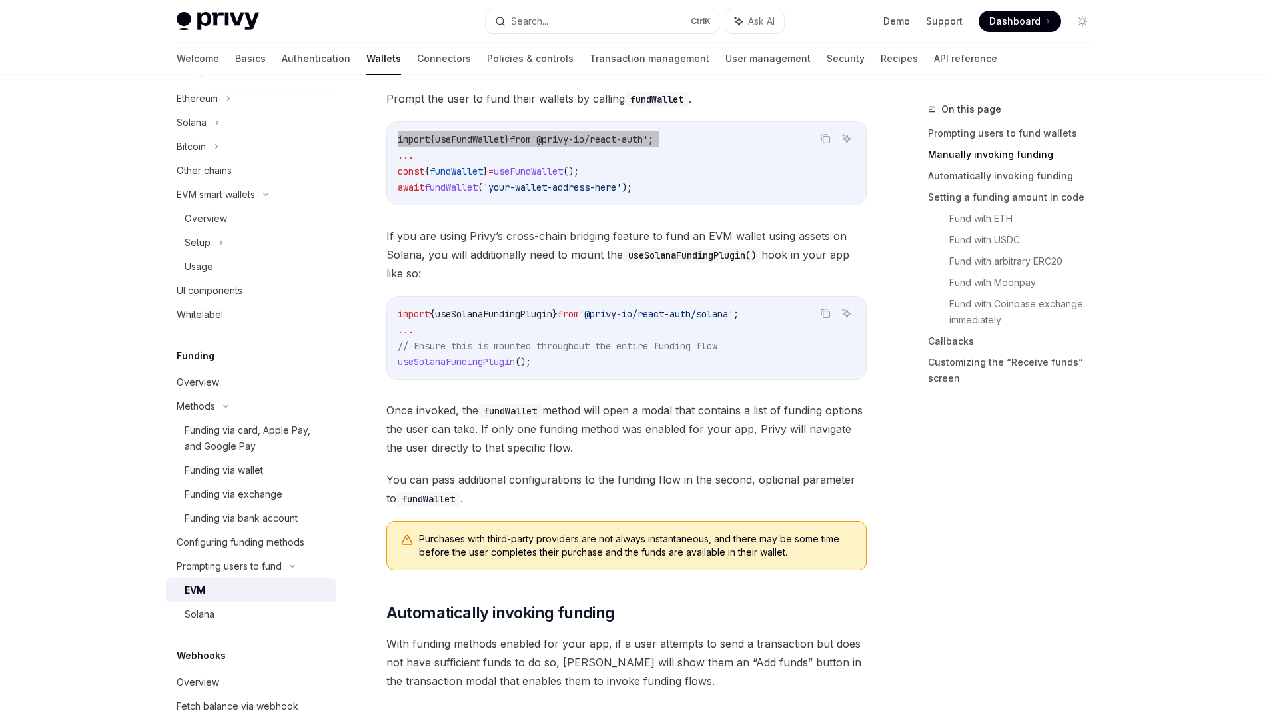
scroll to position [480, 0]
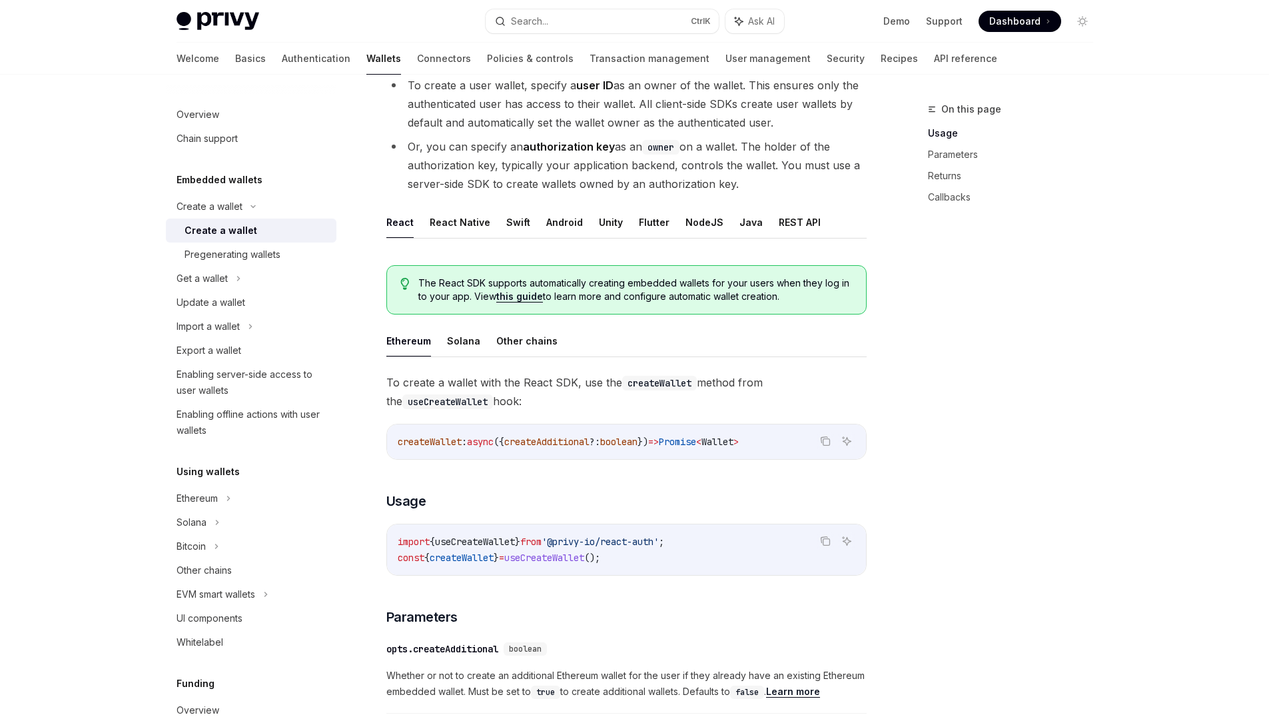
scroll to position [236, 0]
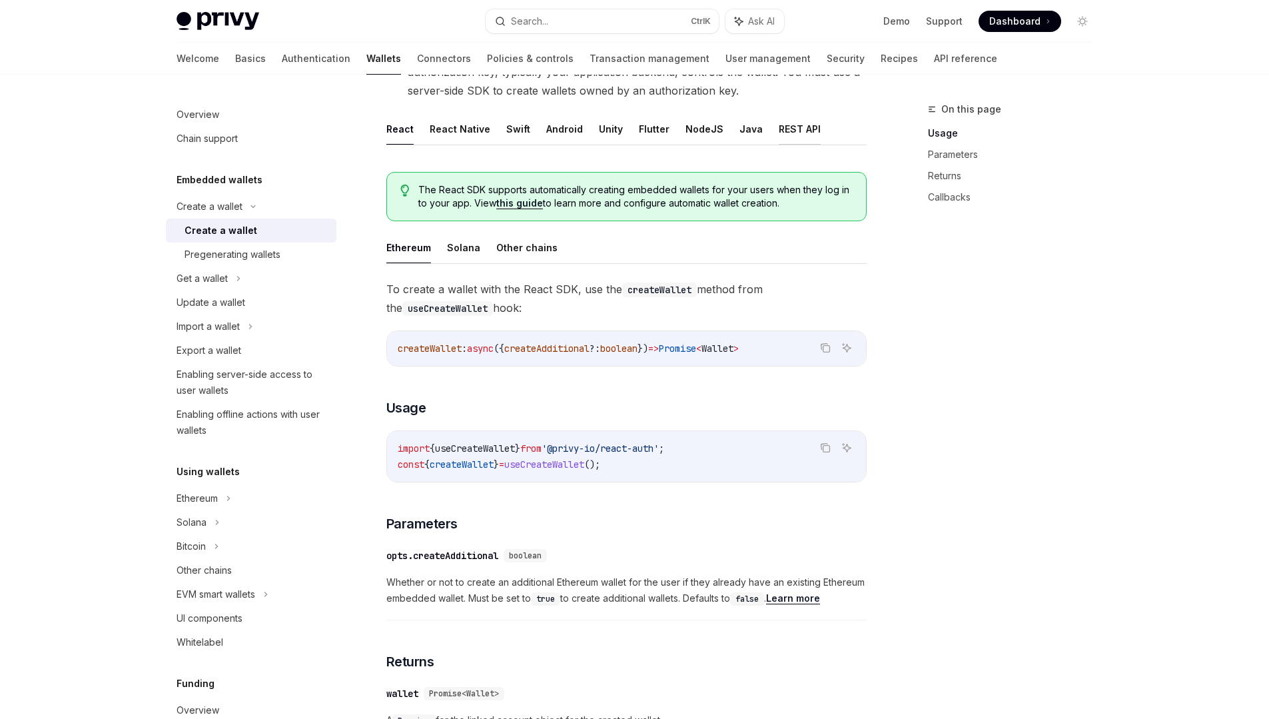
click at [795, 127] on button "REST API" at bounding box center [800, 128] width 42 height 31
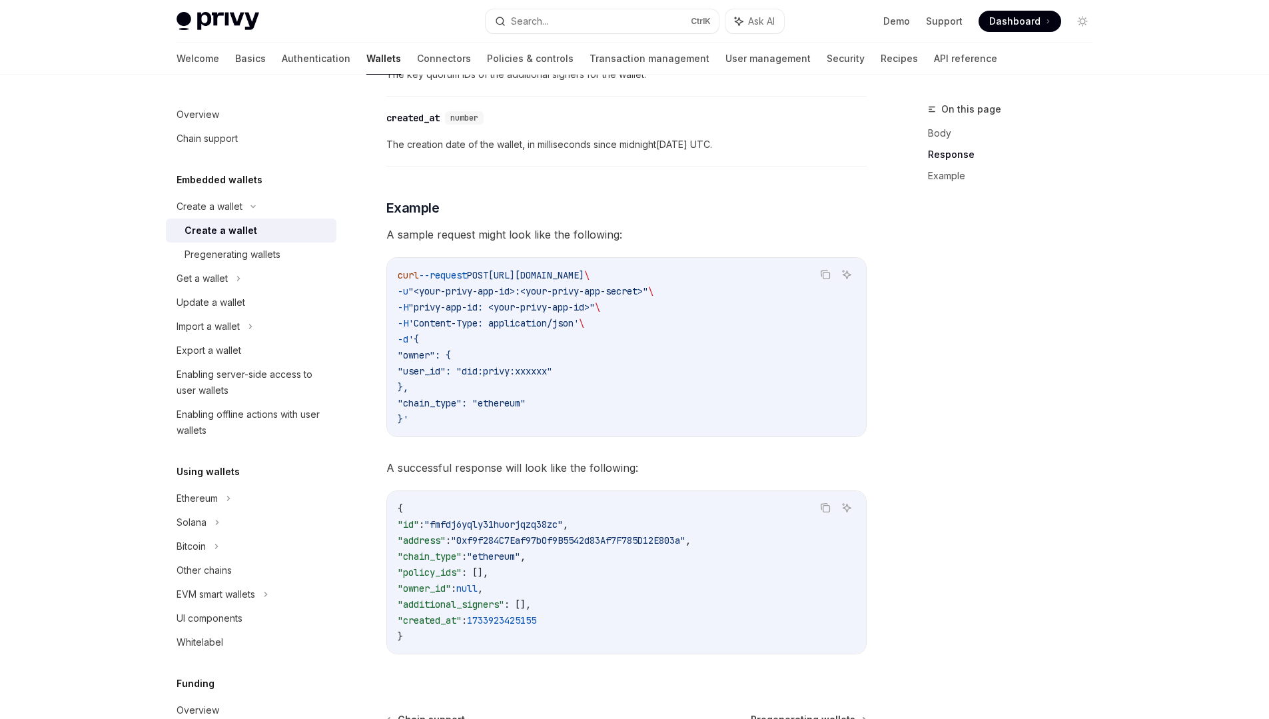
scroll to position [1674, 0]
click at [255, 593] on div "EVM smart wallets" at bounding box center [216, 594] width 79 height 16
type textarea "*"
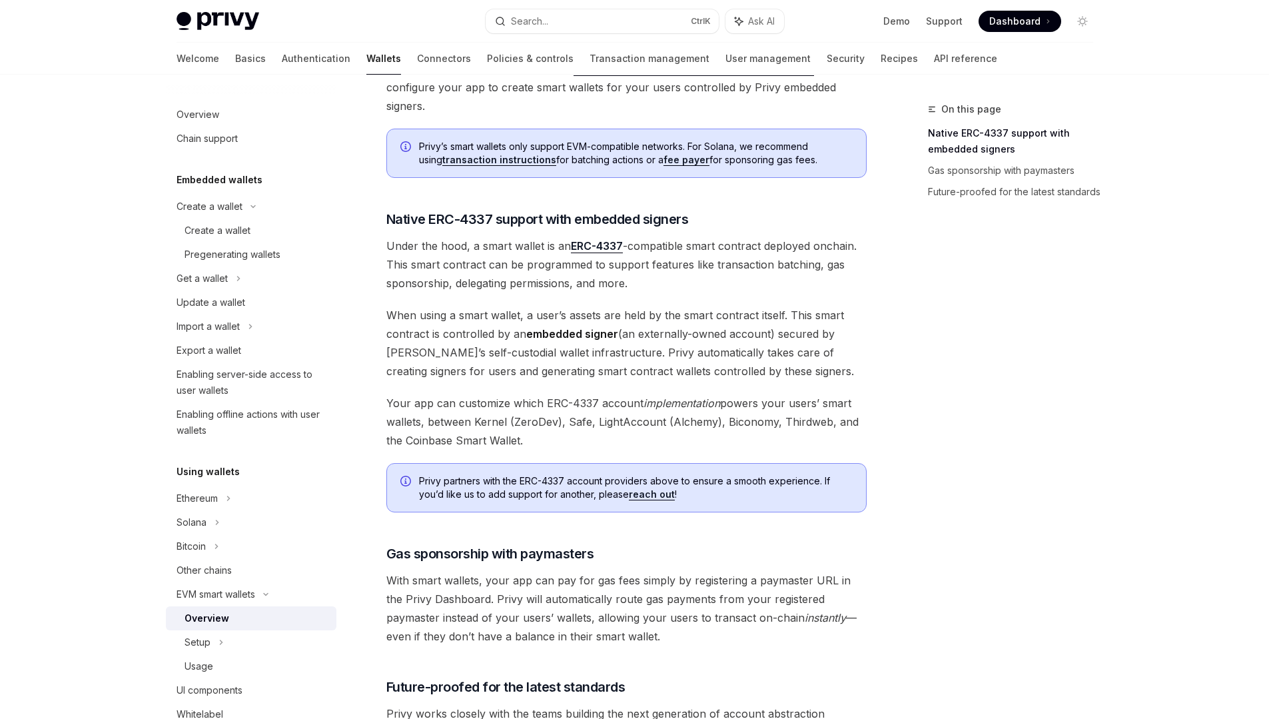
scroll to position [639, 0]
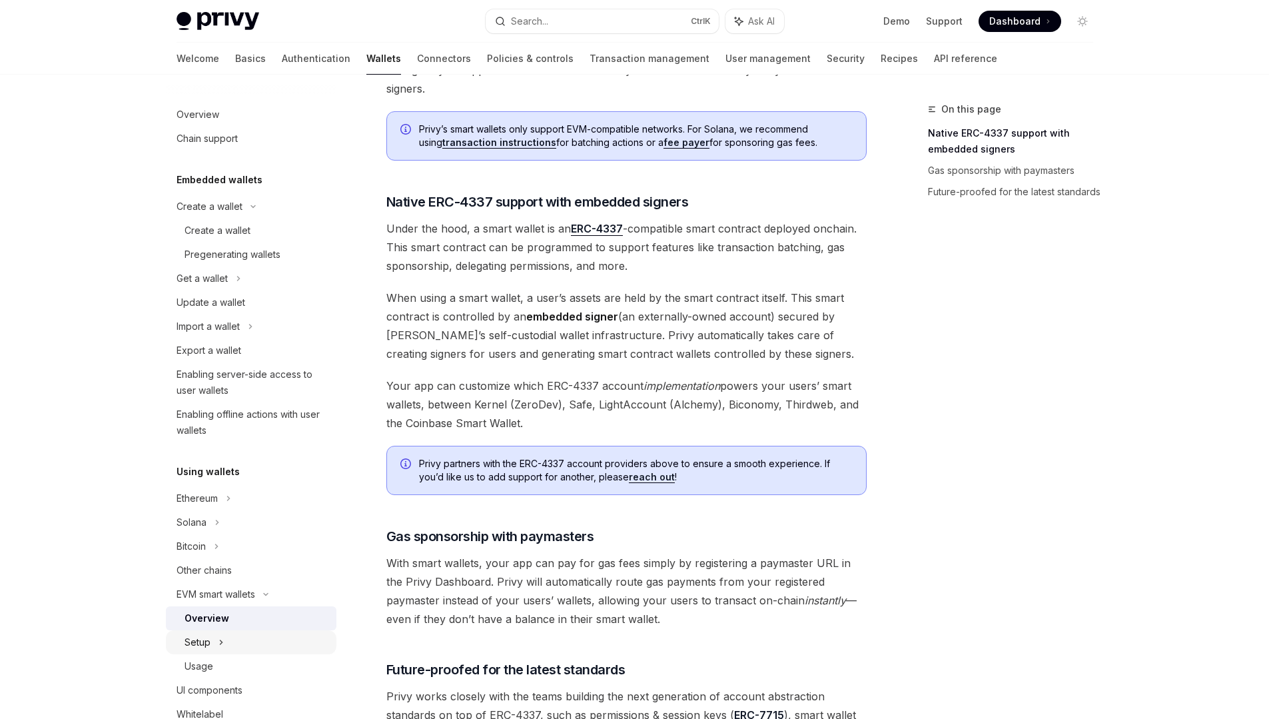
click at [232, 637] on div "Setup" at bounding box center [251, 642] width 171 height 24
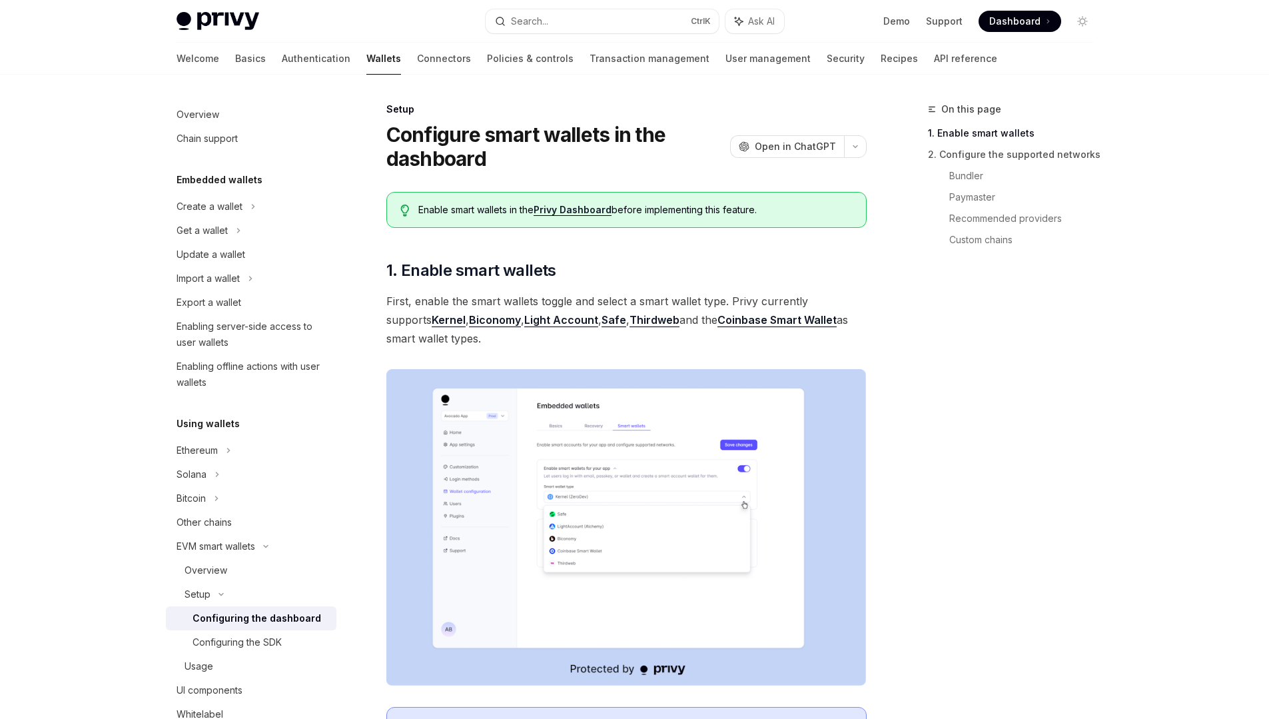
scroll to position [240, 0]
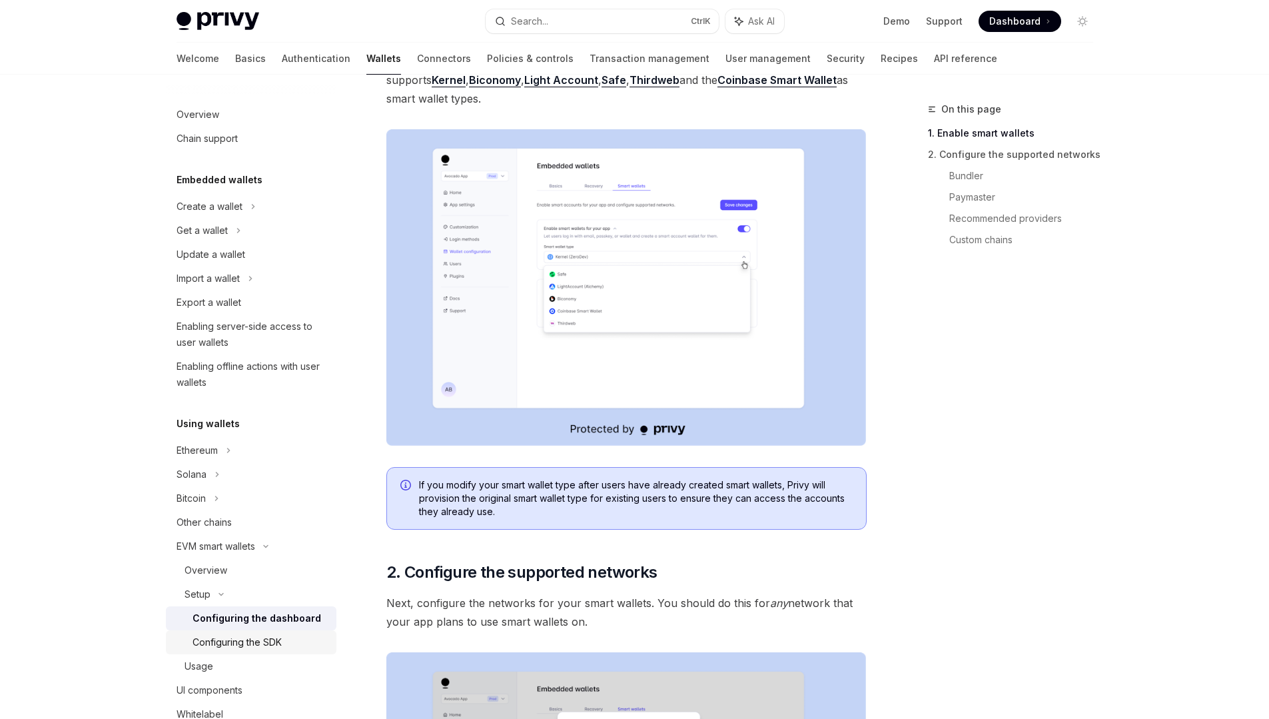
click at [272, 636] on div "Configuring the SDK" at bounding box center [236, 642] width 89 height 16
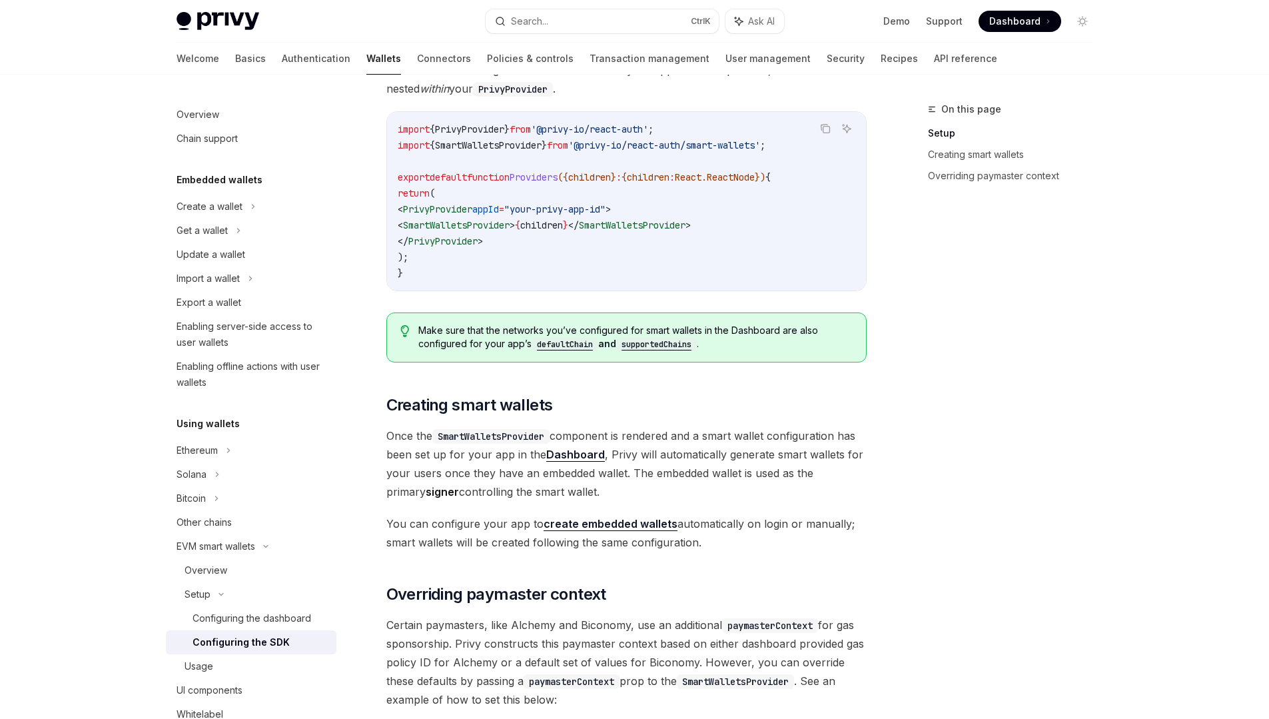
scroll to position [559, 0]
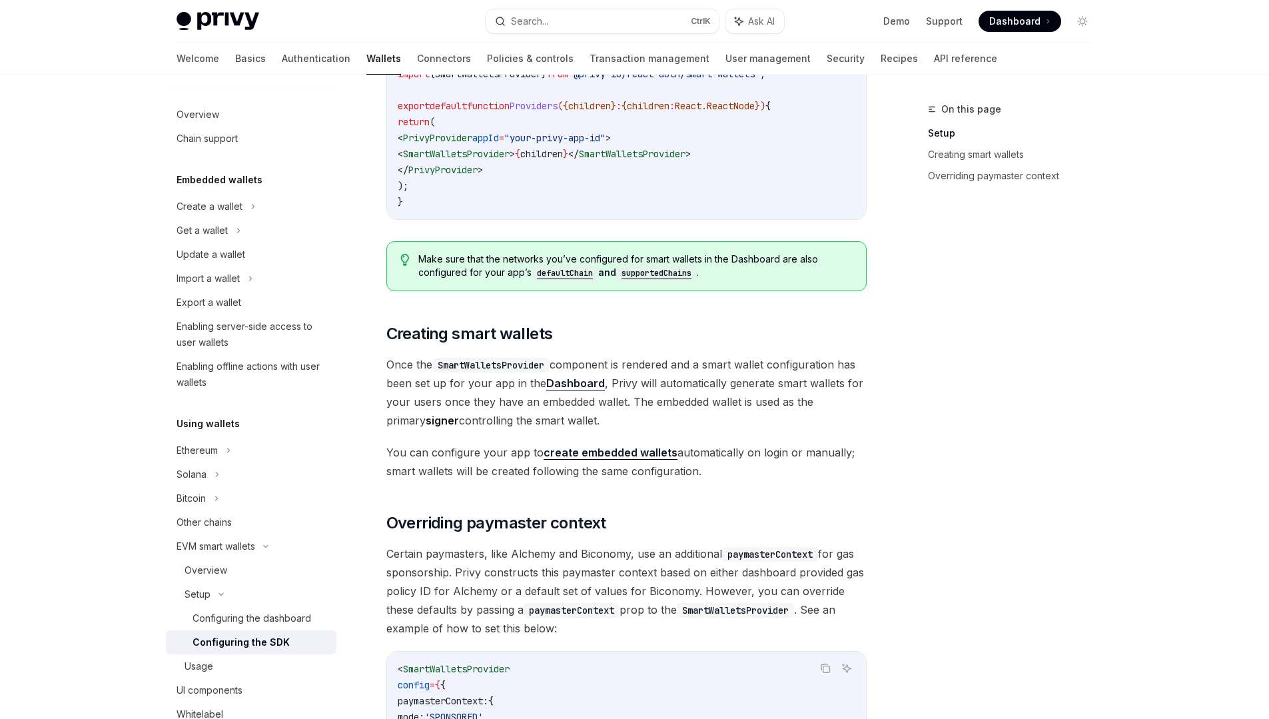
click at [620, 446] on link "create embedded wallets" at bounding box center [610, 453] width 134 height 14
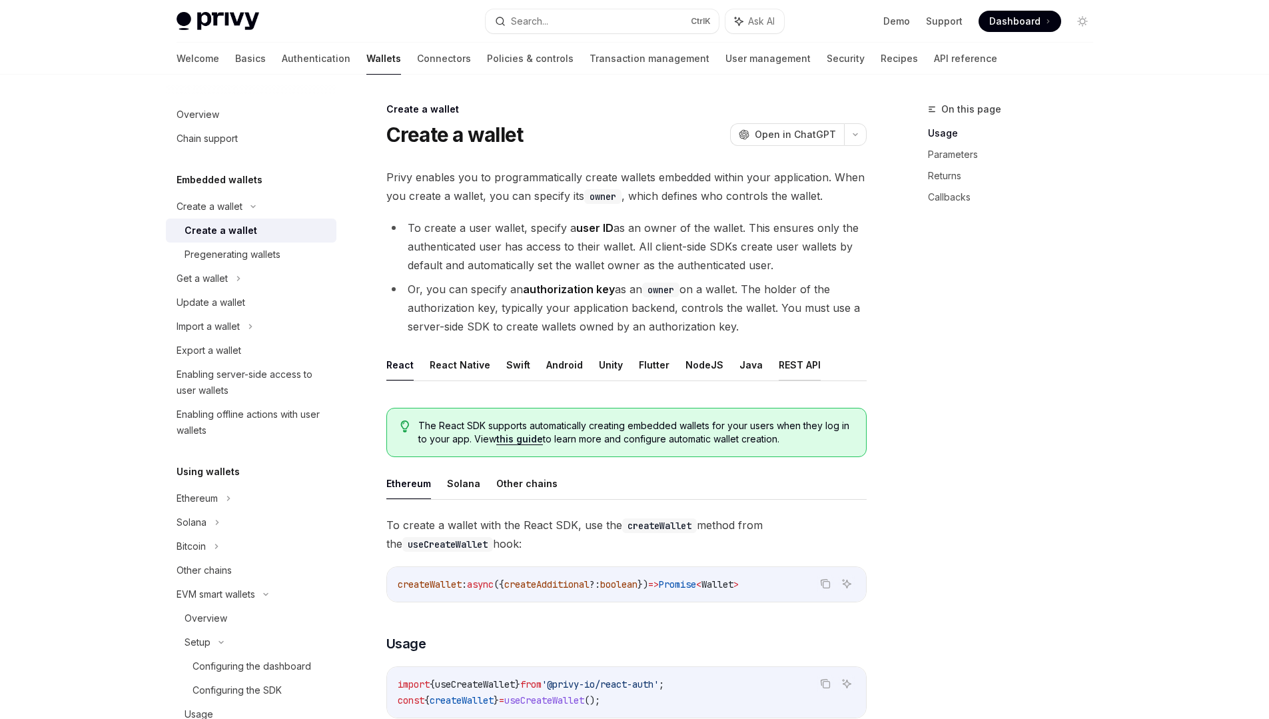
click at [793, 367] on button "REST API" at bounding box center [800, 364] width 42 height 31
type textarea "*"
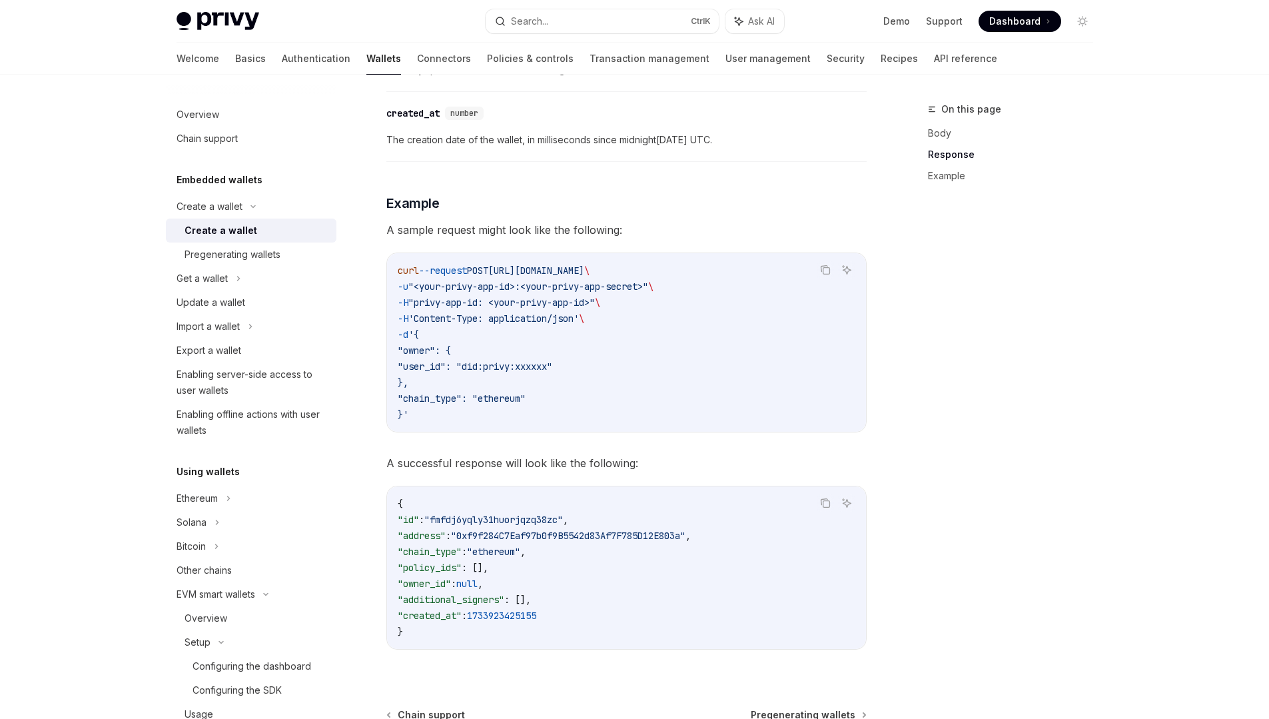
scroll to position [1758, 0]
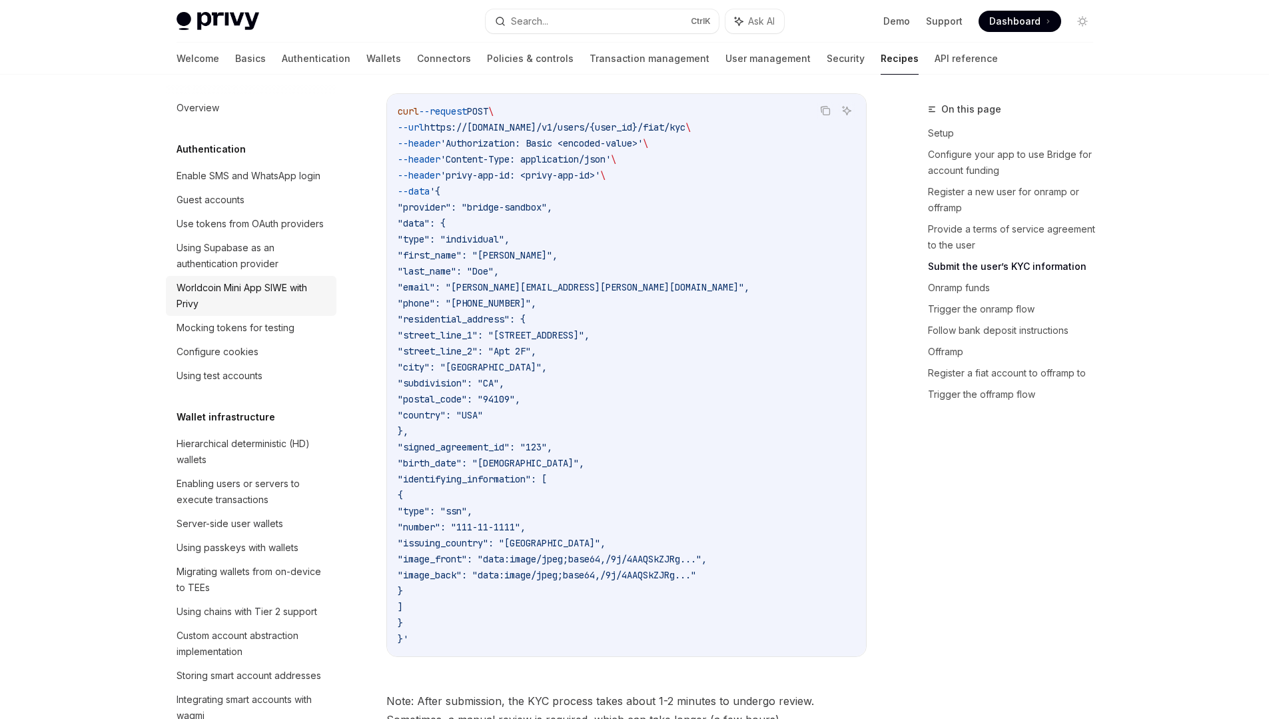
scroll to position [1439, 0]
